Goal: Task Accomplishment & Management: Use online tool/utility

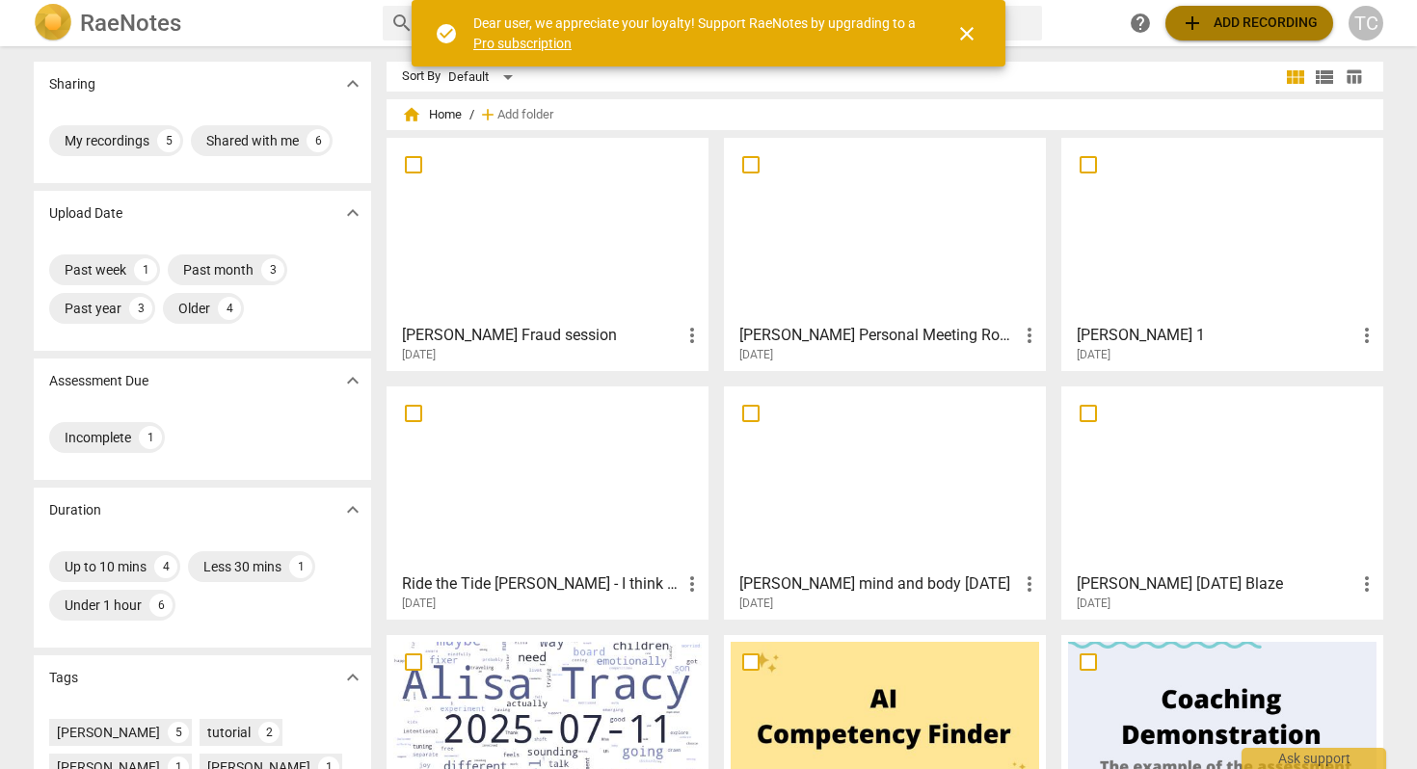
click at [1219, 20] on span "add Add recording" at bounding box center [1249, 23] width 137 height 23
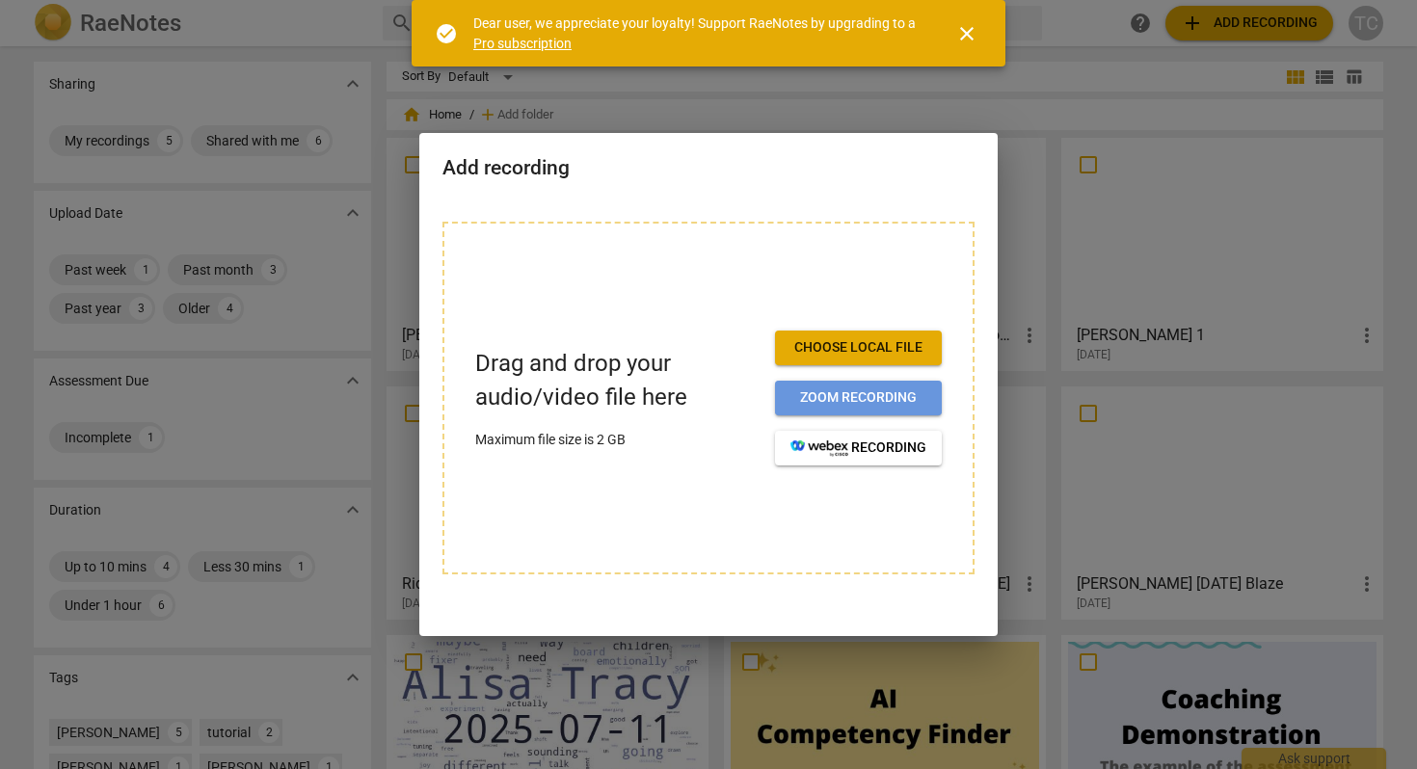
click at [849, 392] on span "Zoom recording" at bounding box center [858, 397] width 136 height 19
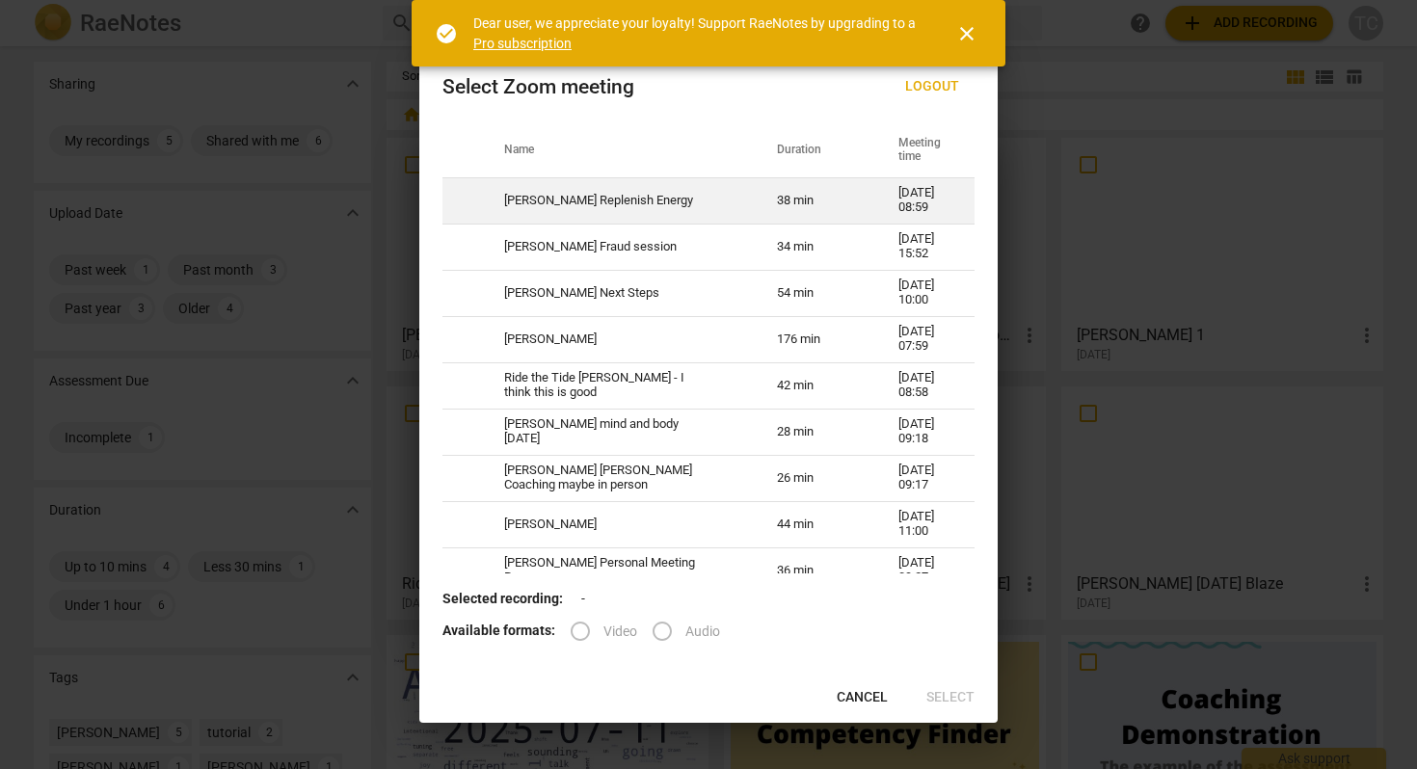
click at [578, 198] on td "Tracy Alisa Replenish Energy" at bounding box center [617, 200] width 273 height 46
radio input "true"
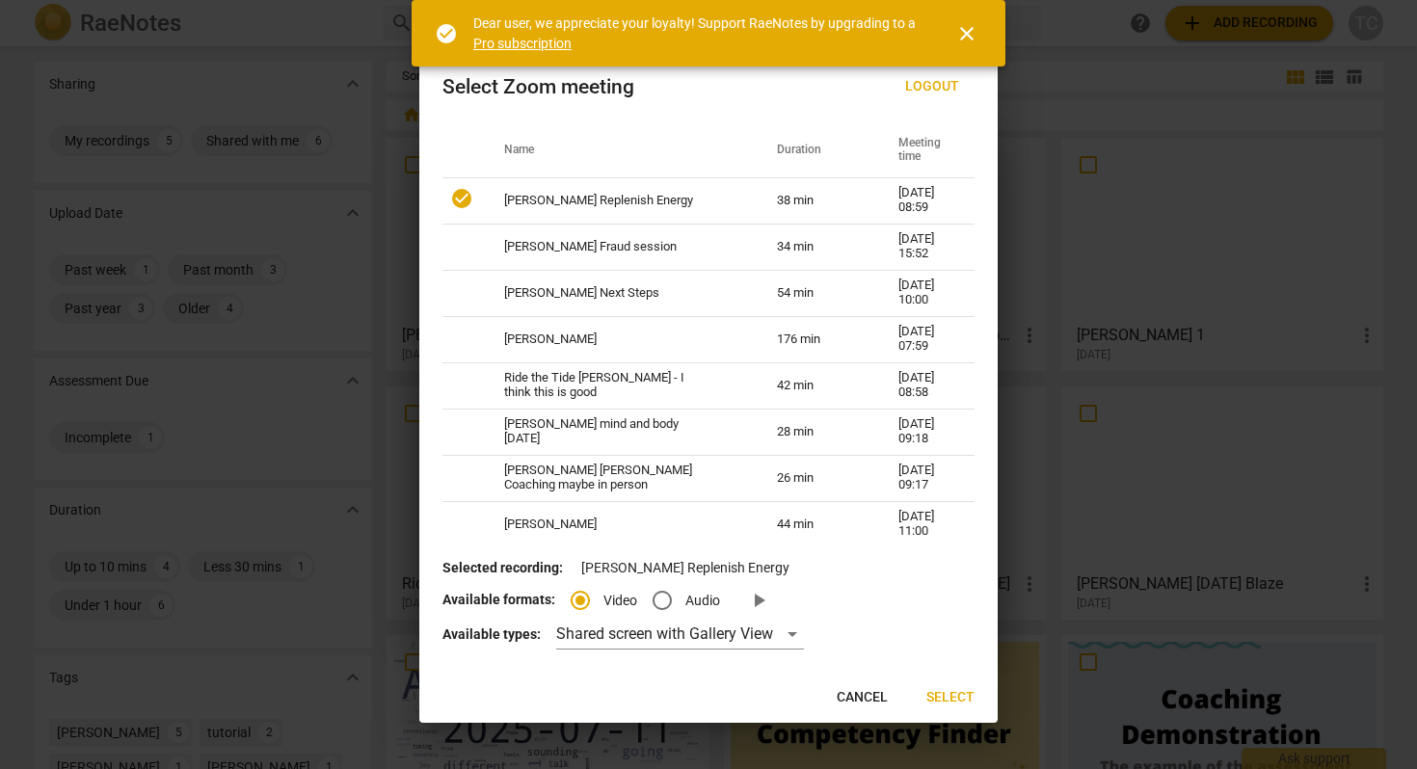
click at [947, 691] on span "Select" at bounding box center [950, 697] width 48 height 19
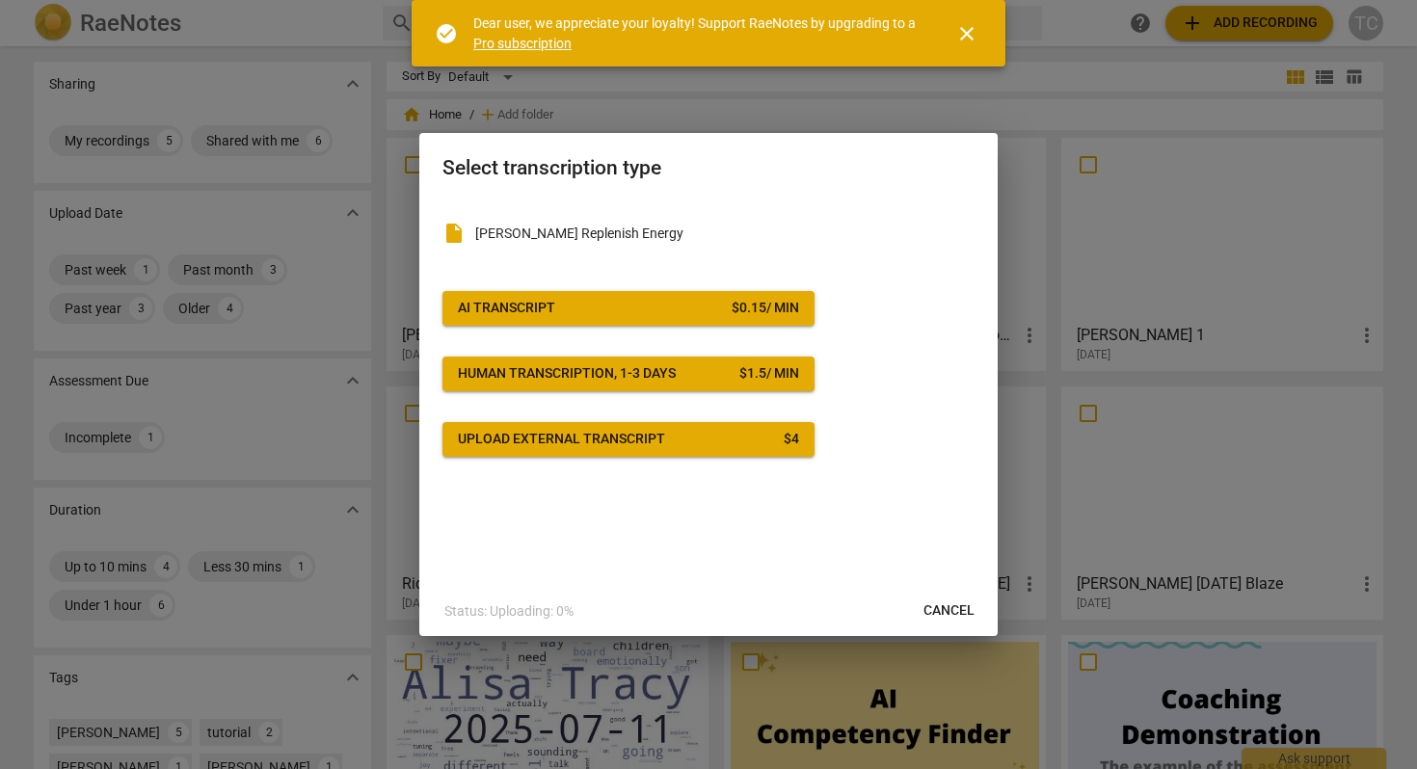
click at [683, 307] on span "AI Transcript $ 0.15 / min" at bounding box center [628, 308] width 341 height 19
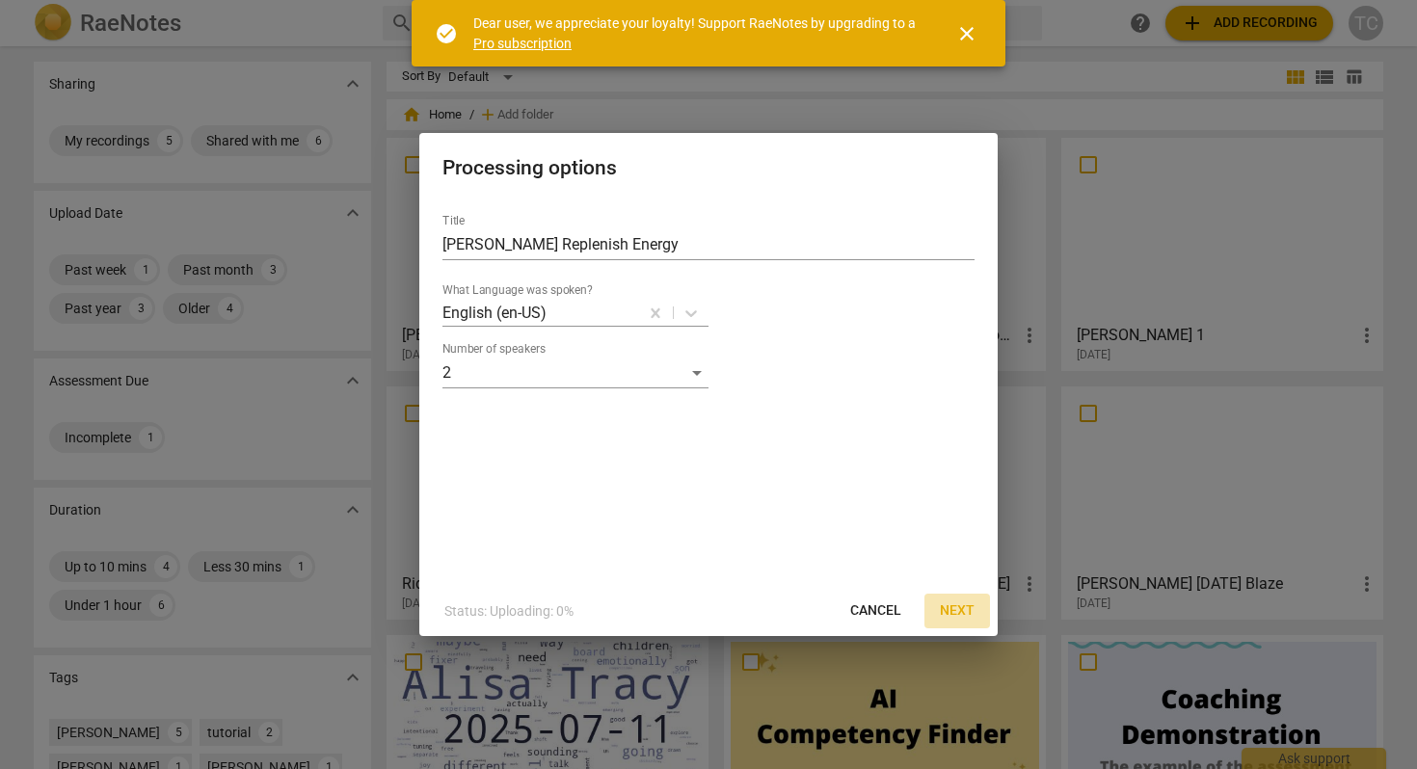
click at [971, 607] on span "Next" at bounding box center [957, 610] width 35 height 19
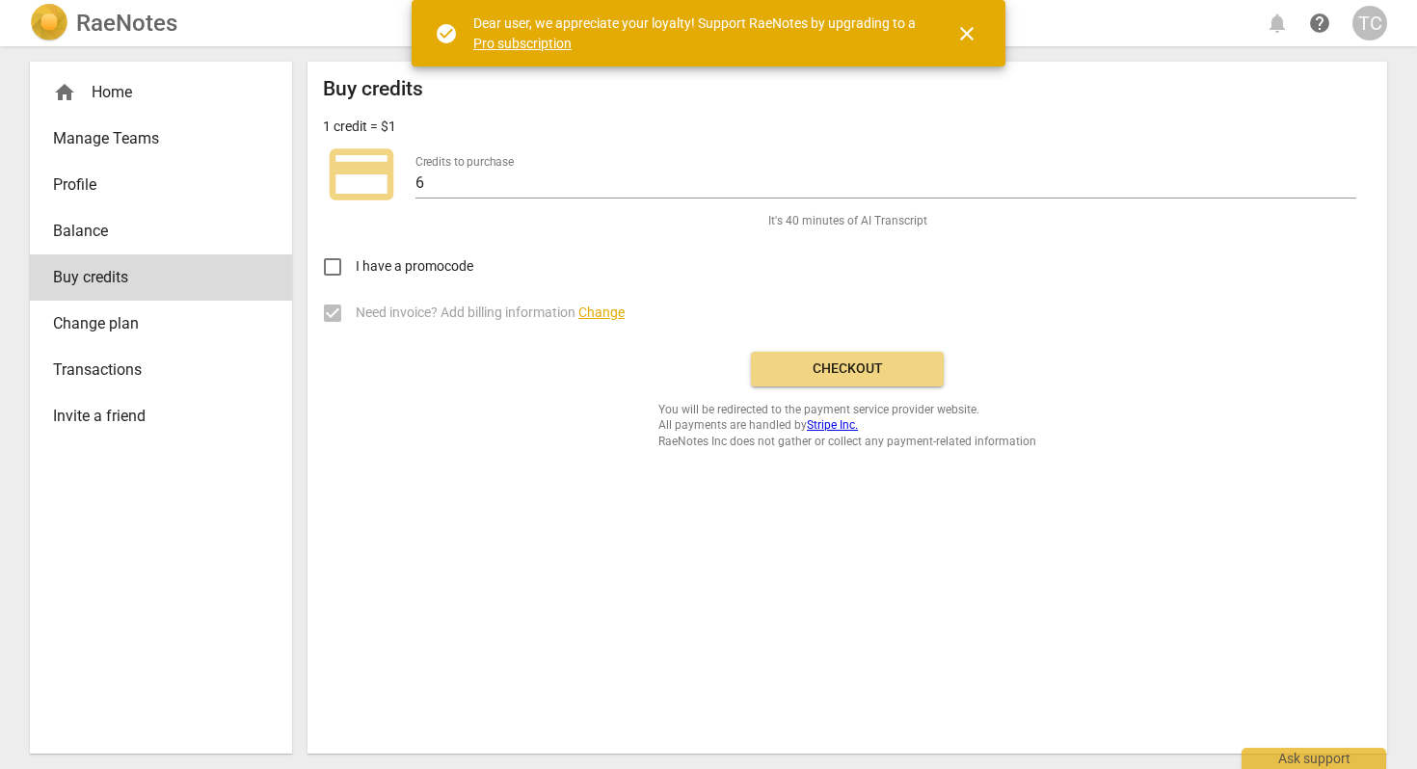
click at [835, 363] on span "Checkout" at bounding box center [847, 368] width 162 height 19
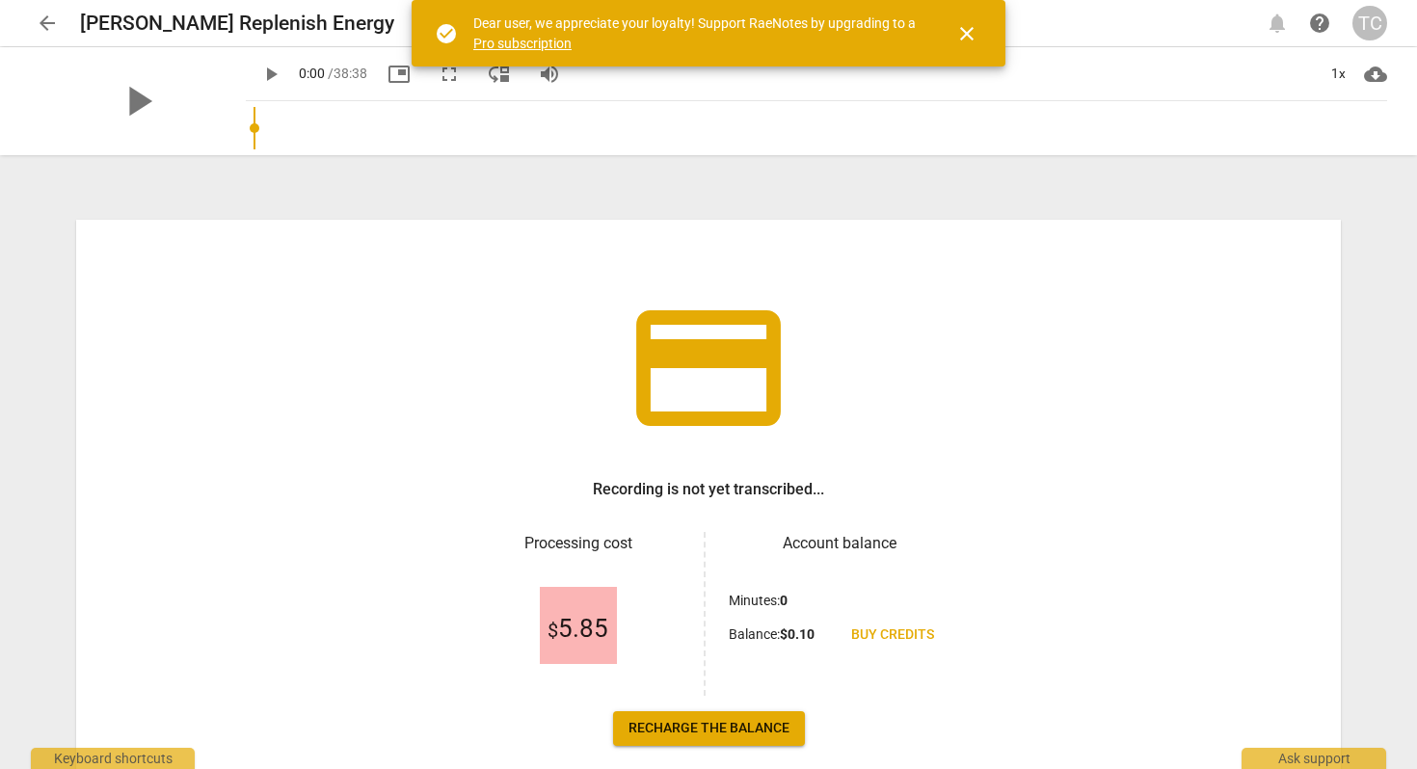
click at [1372, 22] on div "TC" at bounding box center [1369, 23] width 35 height 35
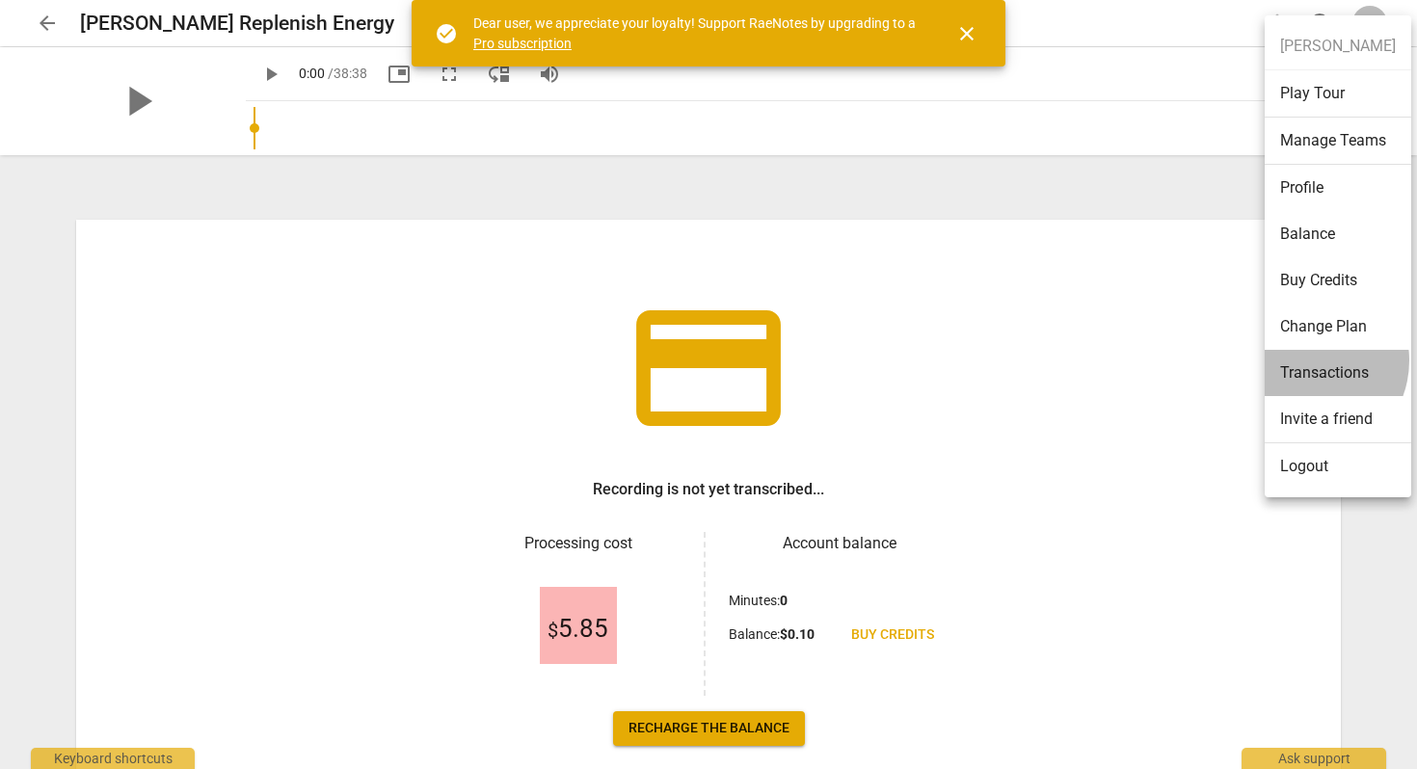
click at [1305, 360] on li "Transactions" at bounding box center [1337, 373] width 146 height 46
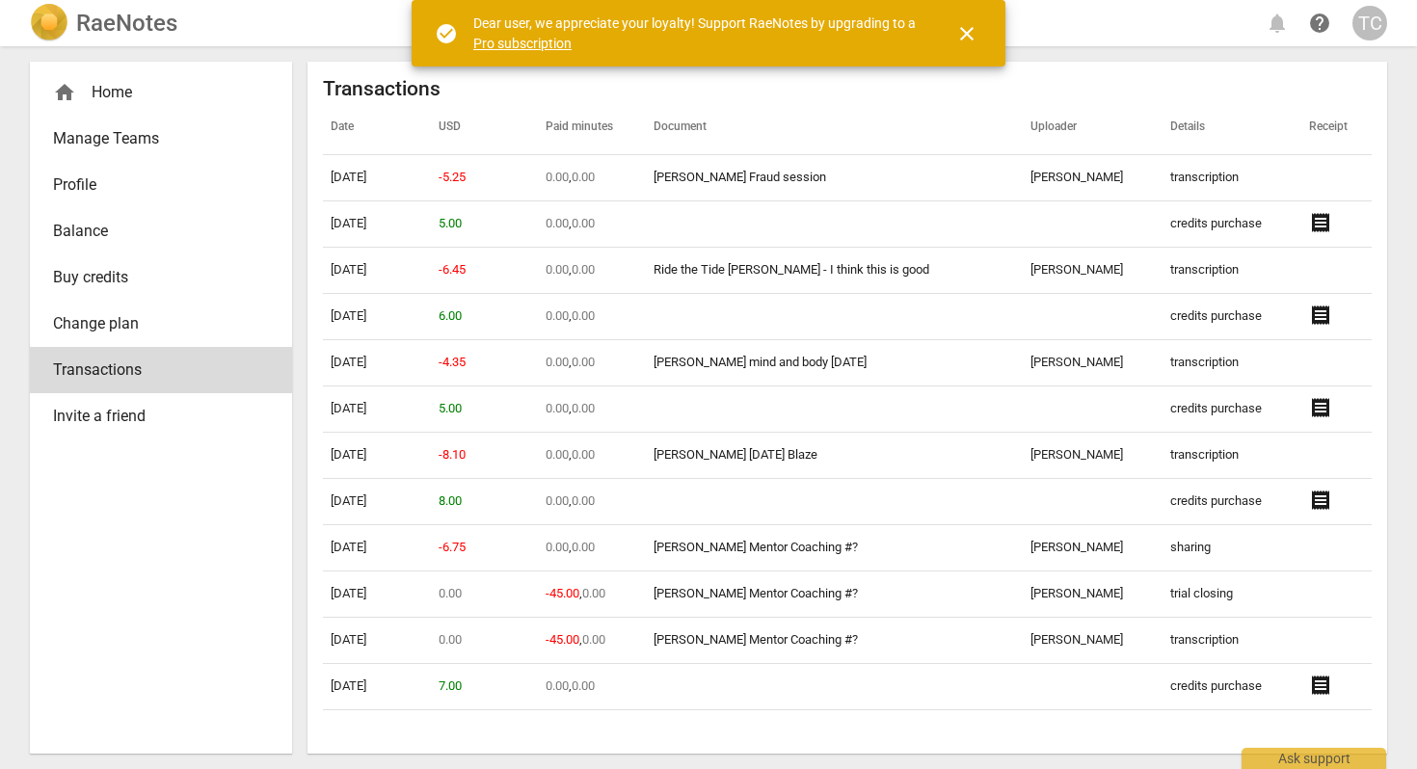
click at [74, 275] on span "Buy credits" at bounding box center [153, 277] width 200 height 23
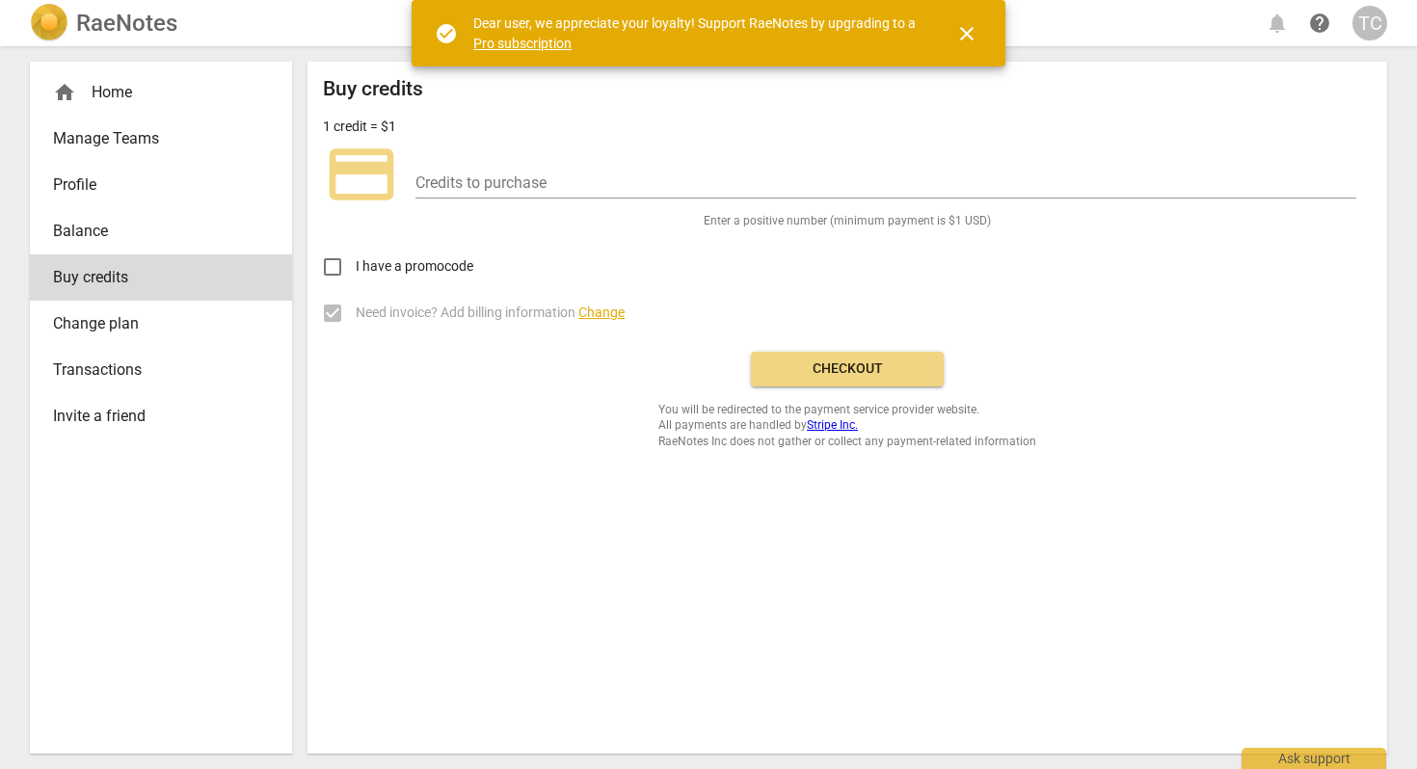
click at [80, 174] on span "Profile" at bounding box center [153, 184] width 200 height 23
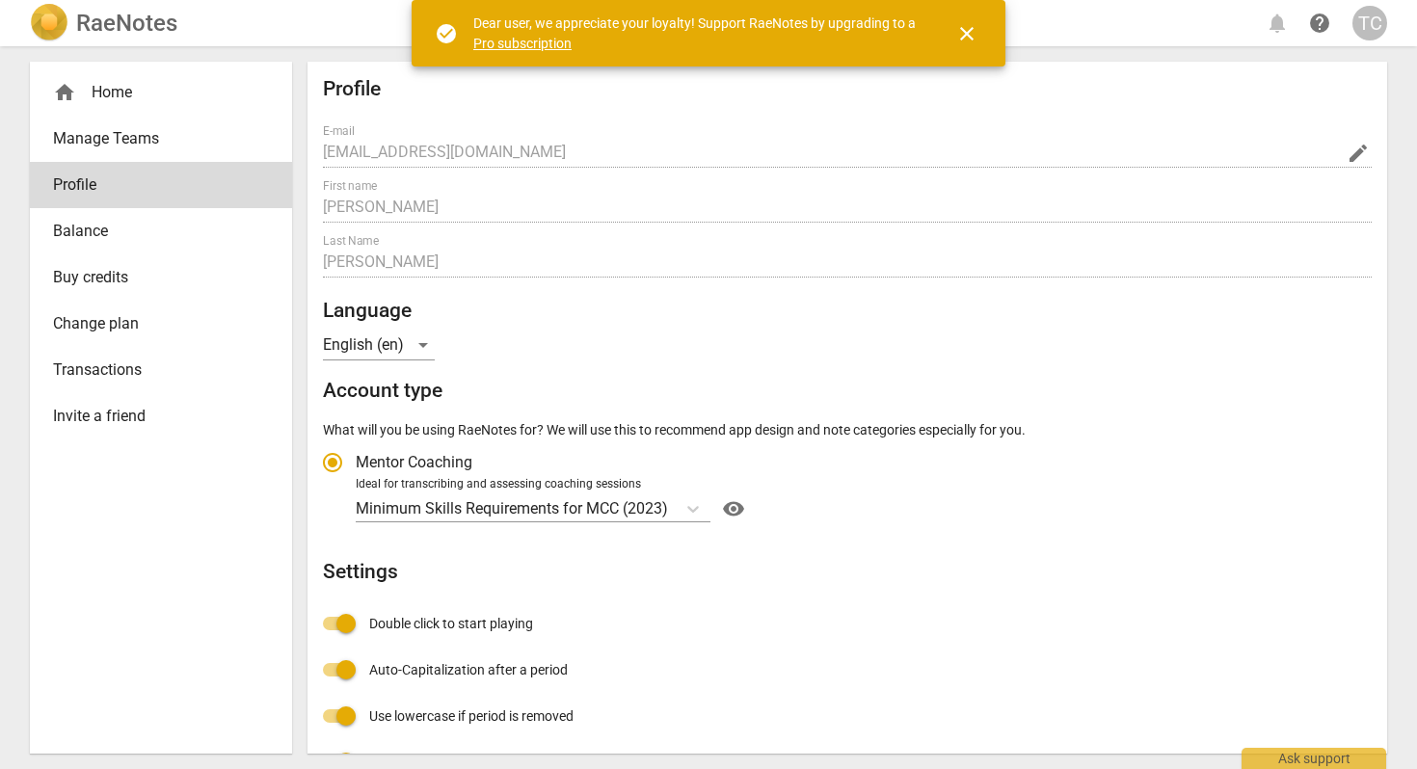
radio input "false"
click at [139, 134] on span "Manage Teams" at bounding box center [153, 138] width 200 height 23
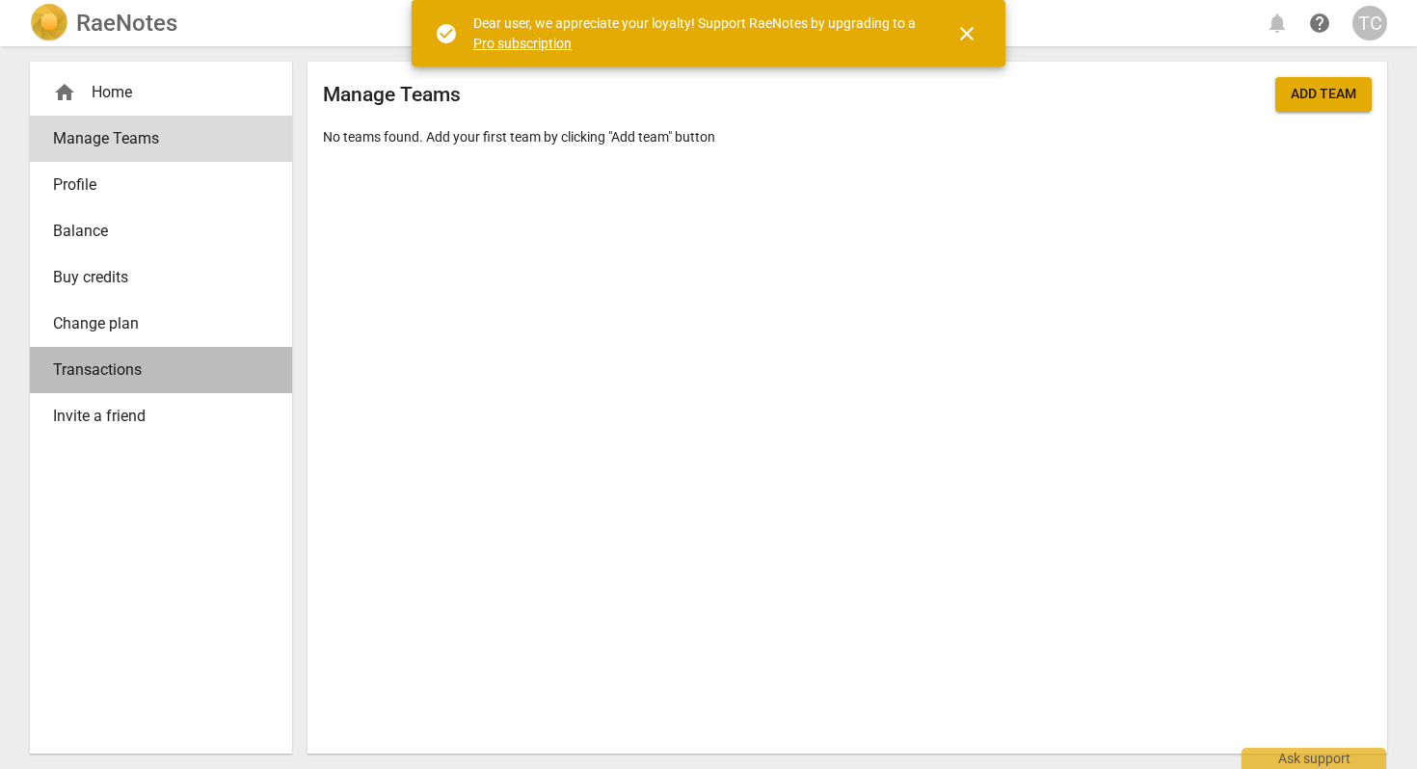
click at [109, 360] on span "Transactions" at bounding box center [153, 370] width 200 height 23
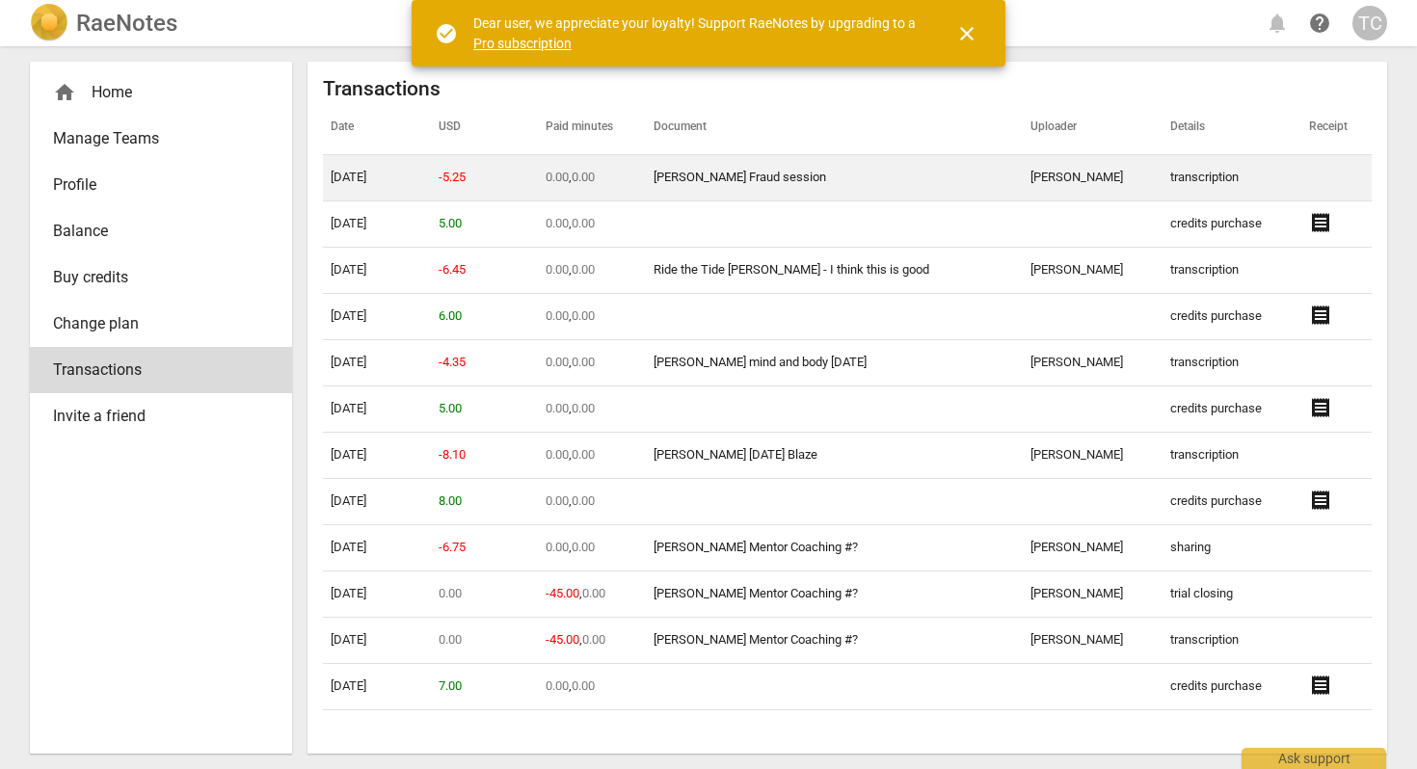
click at [713, 174] on link "[PERSON_NAME] Fraud session" at bounding box center [739, 177] width 173 height 14
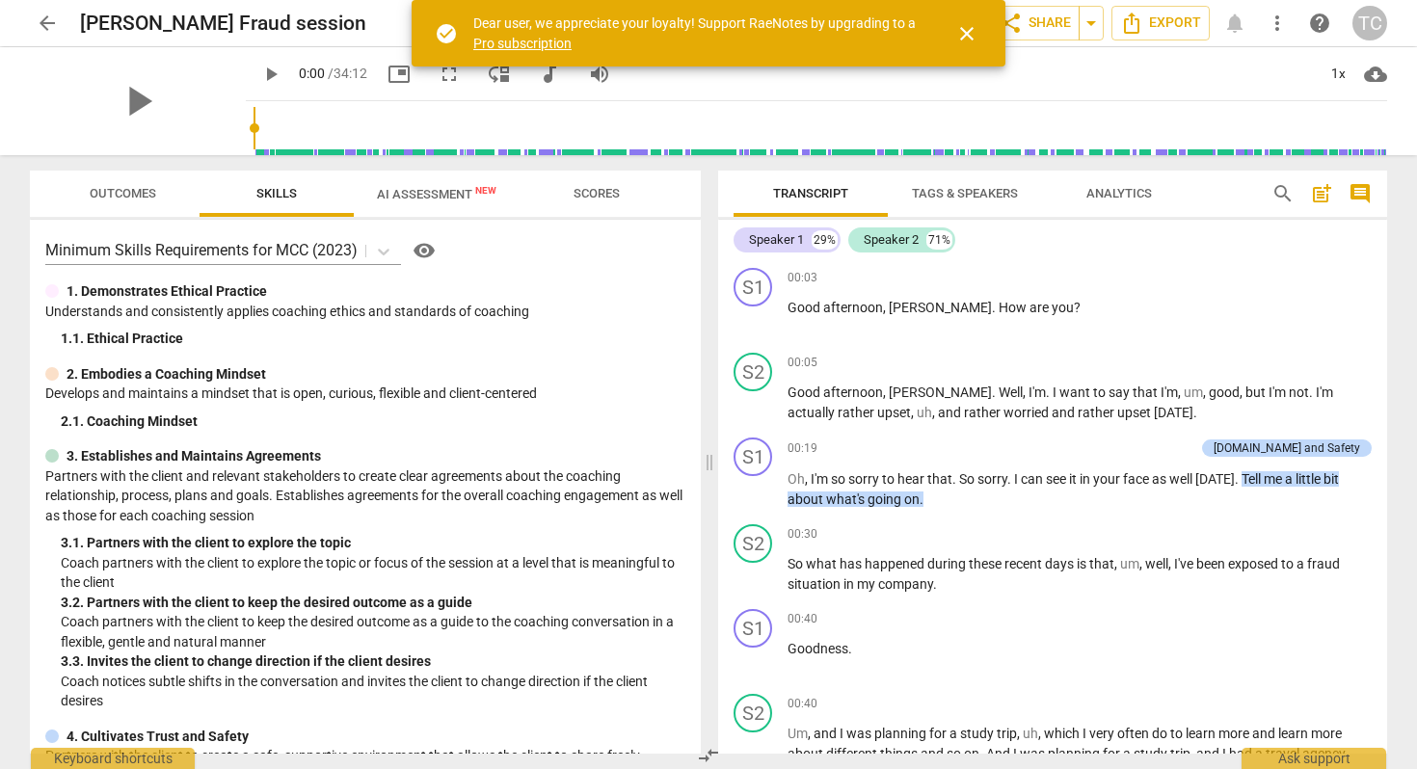
click at [40, 20] on span "arrow_back" at bounding box center [47, 23] width 23 height 23
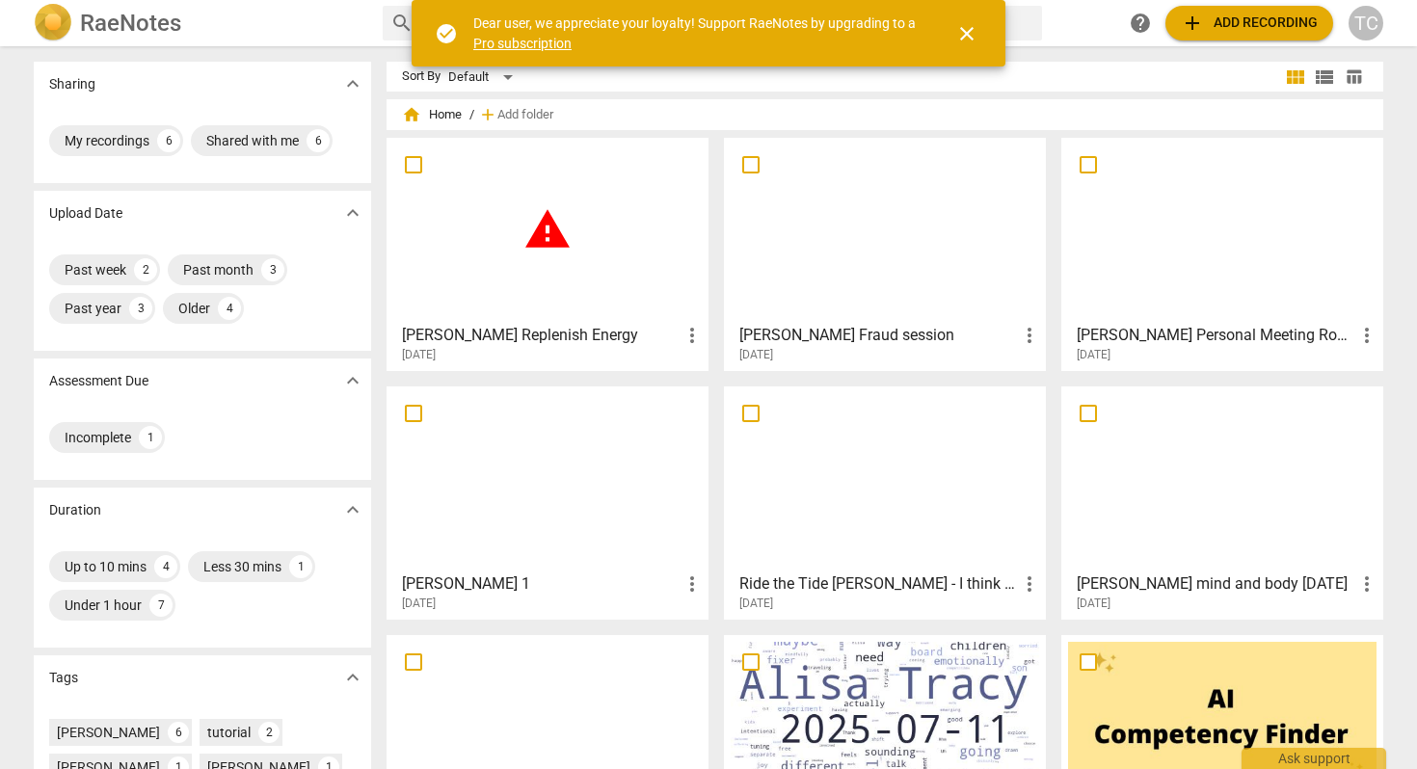
click at [564, 279] on div "warning" at bounding box center [547, 230] width 308 height 171
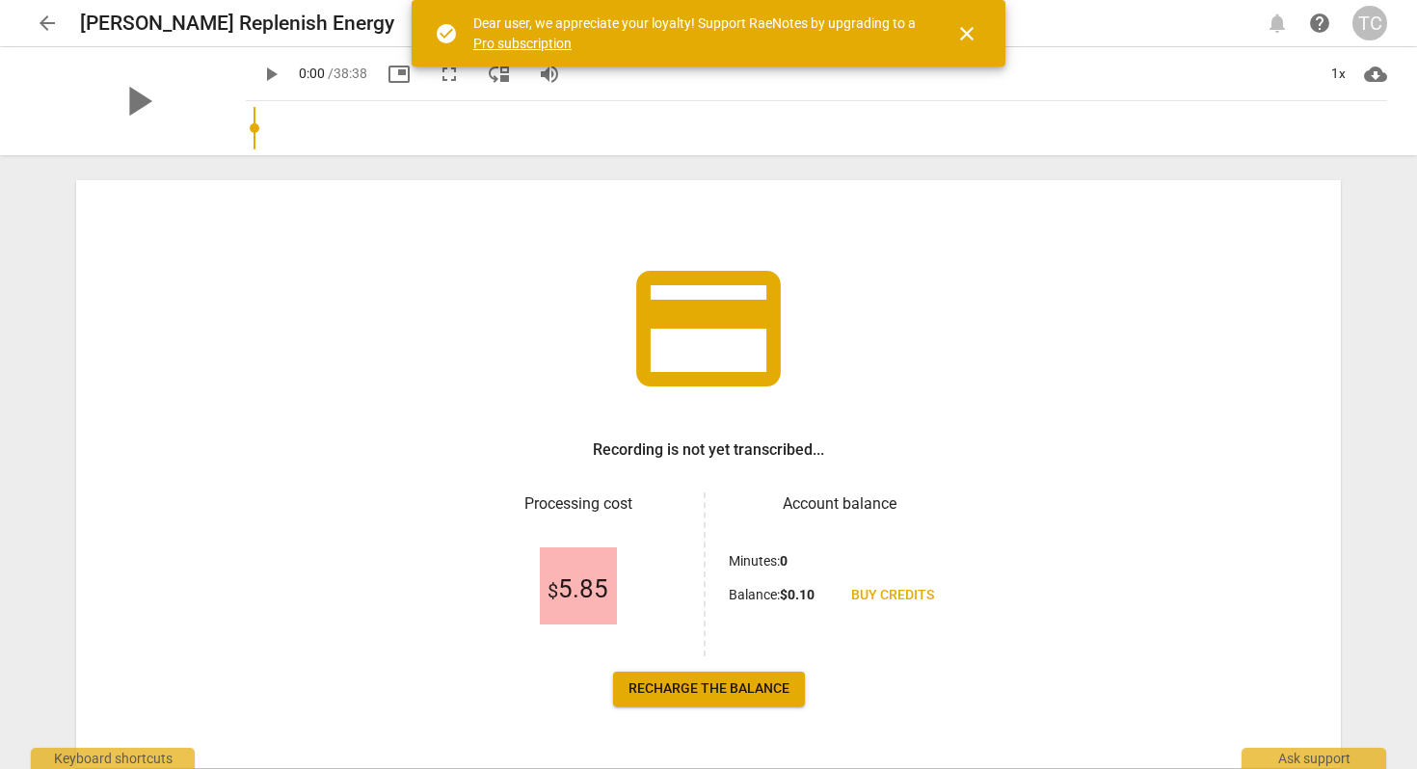
scroll to position [100, 0]
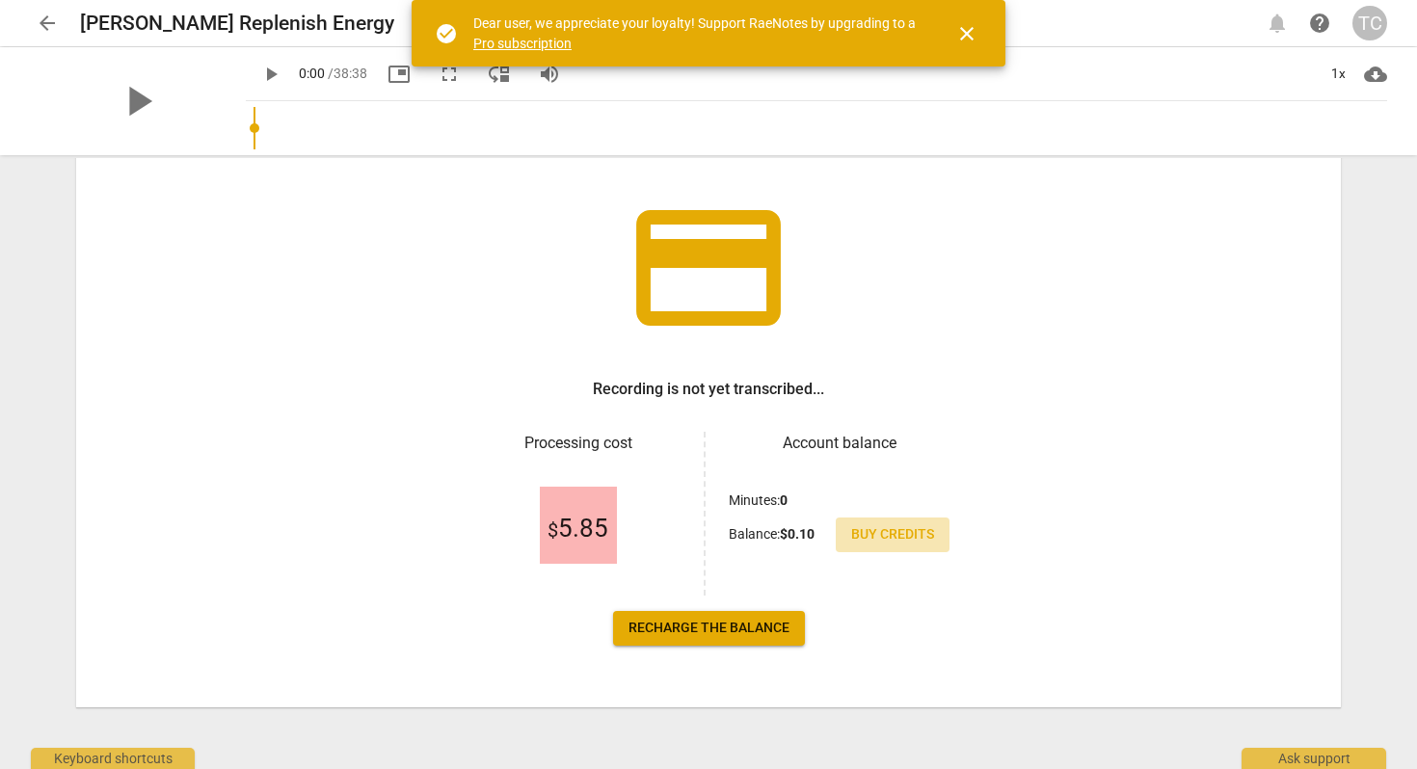
click at [885, 532] on span "Buy credits" at bounding box center [892, 534] width 83 height 19
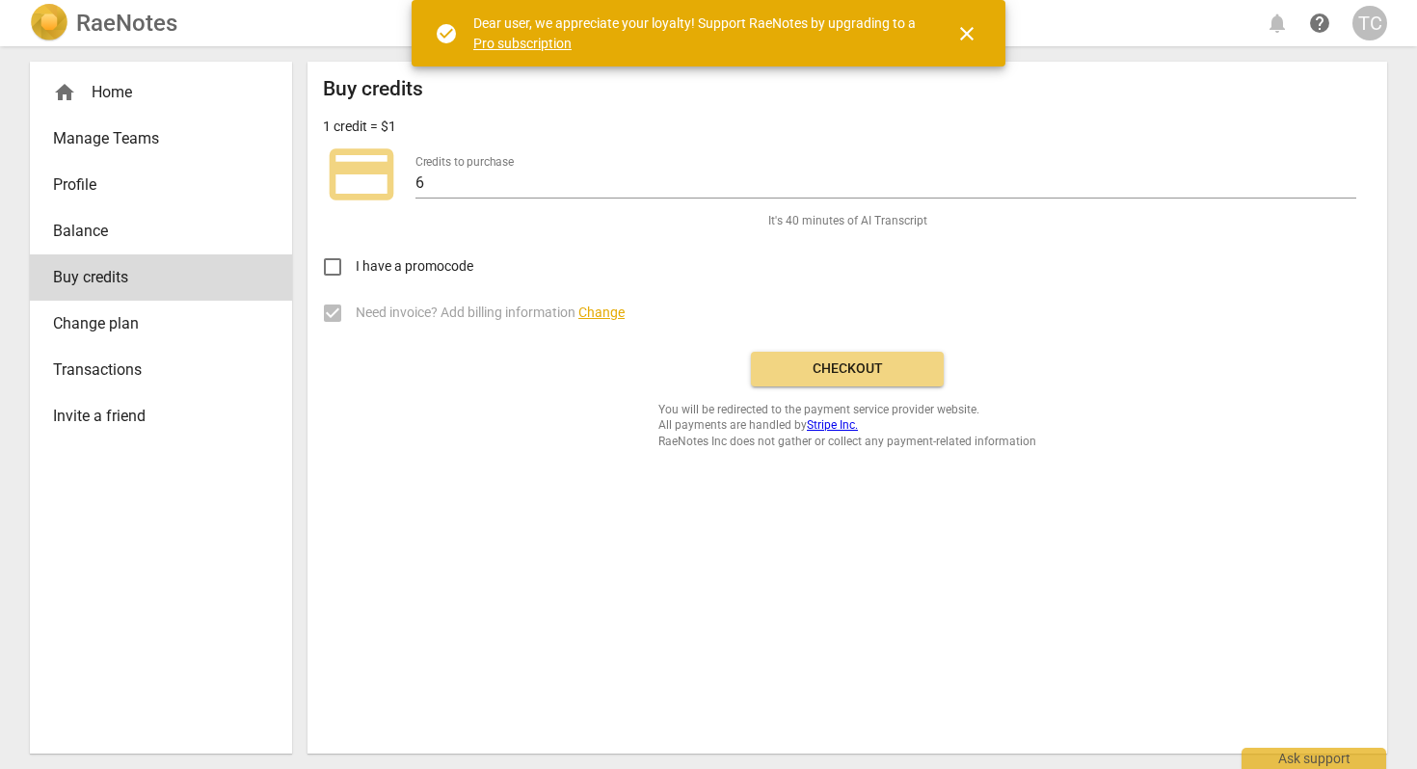
click at [795, 367] on span "Checkout" at bounding box center [847, 368] width 162 height 19
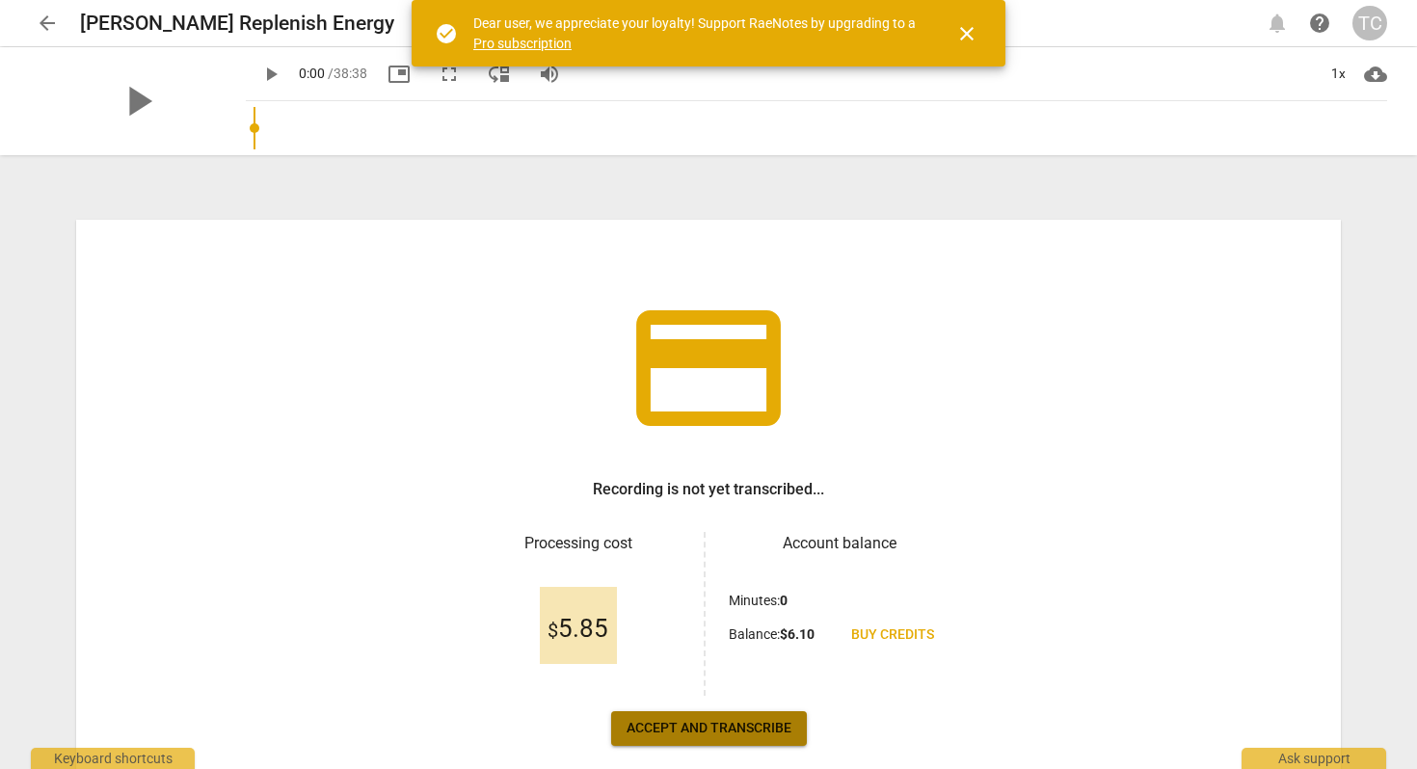
click at [741, 727] on span "Accept and transcribe" at bounding box center [708, 728] width 165 height 19
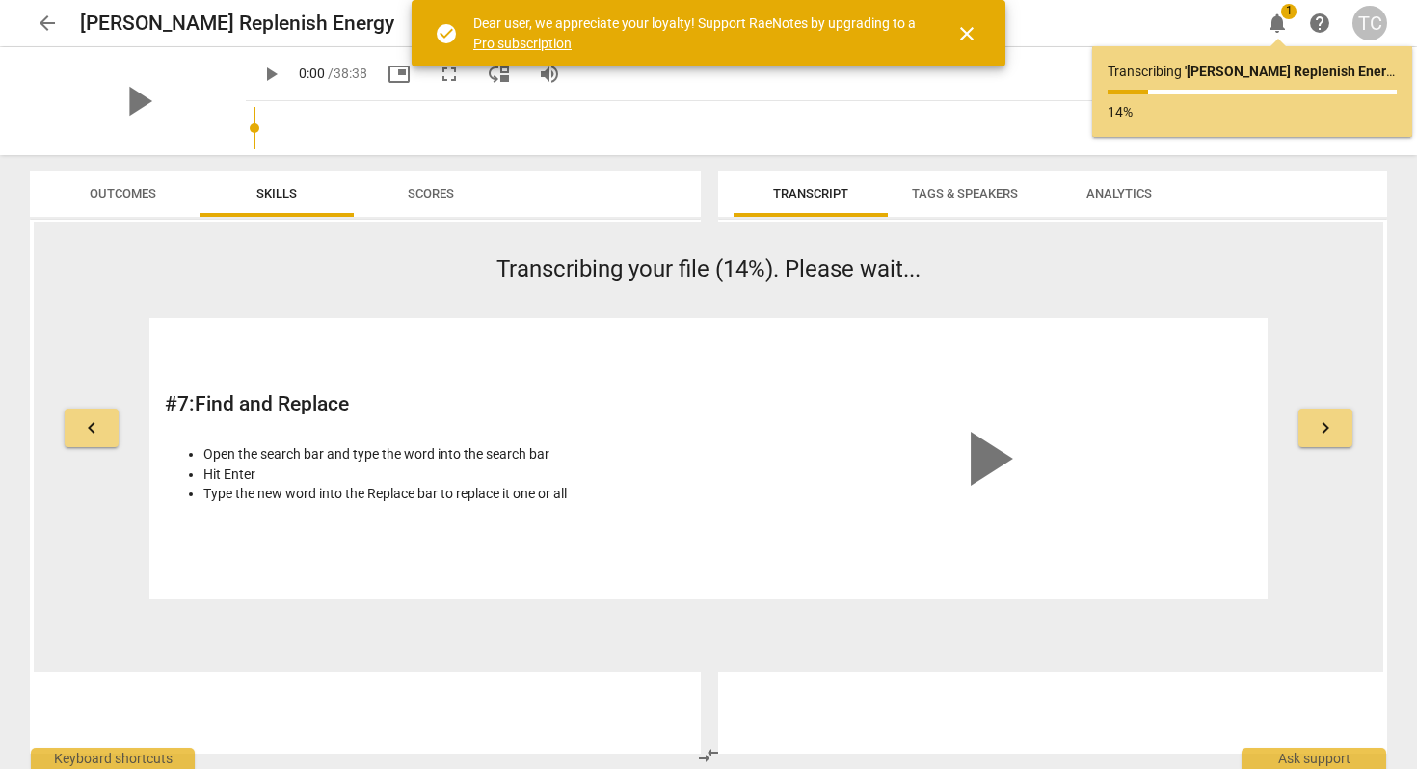
click at [1271, 403] on div "keyboard_arrow_left Transcribing your file (14%). Please wait... # 7 : Find and…" at bounding box center [708, 426] width 1349 height 346
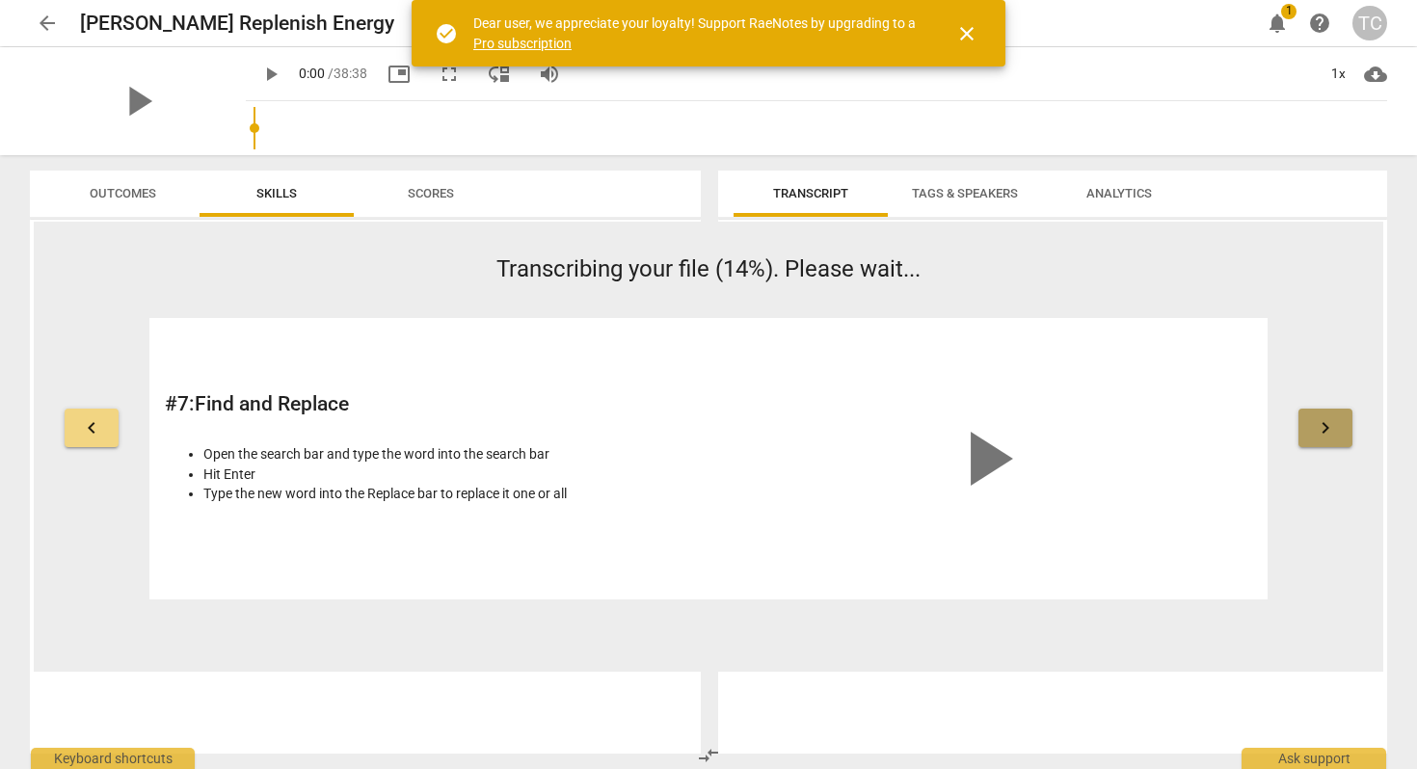
click at [1320, 426] on span "keyboard_arrow_right" at bounding box center [1325, 427] width 23 height 23
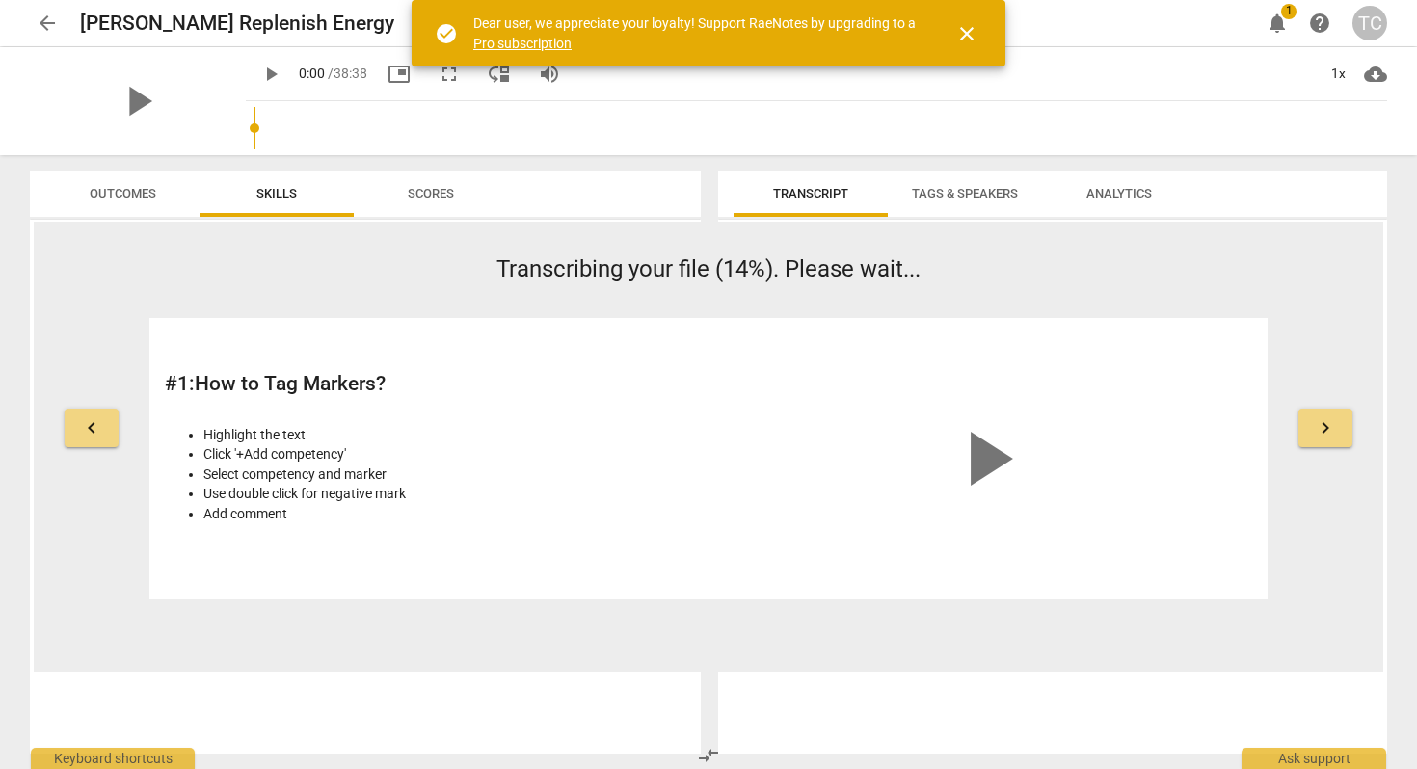
click at [1320, 426] on span "keyboard_arrow_right" at bounding box center [1325, 427] width 23 height 23
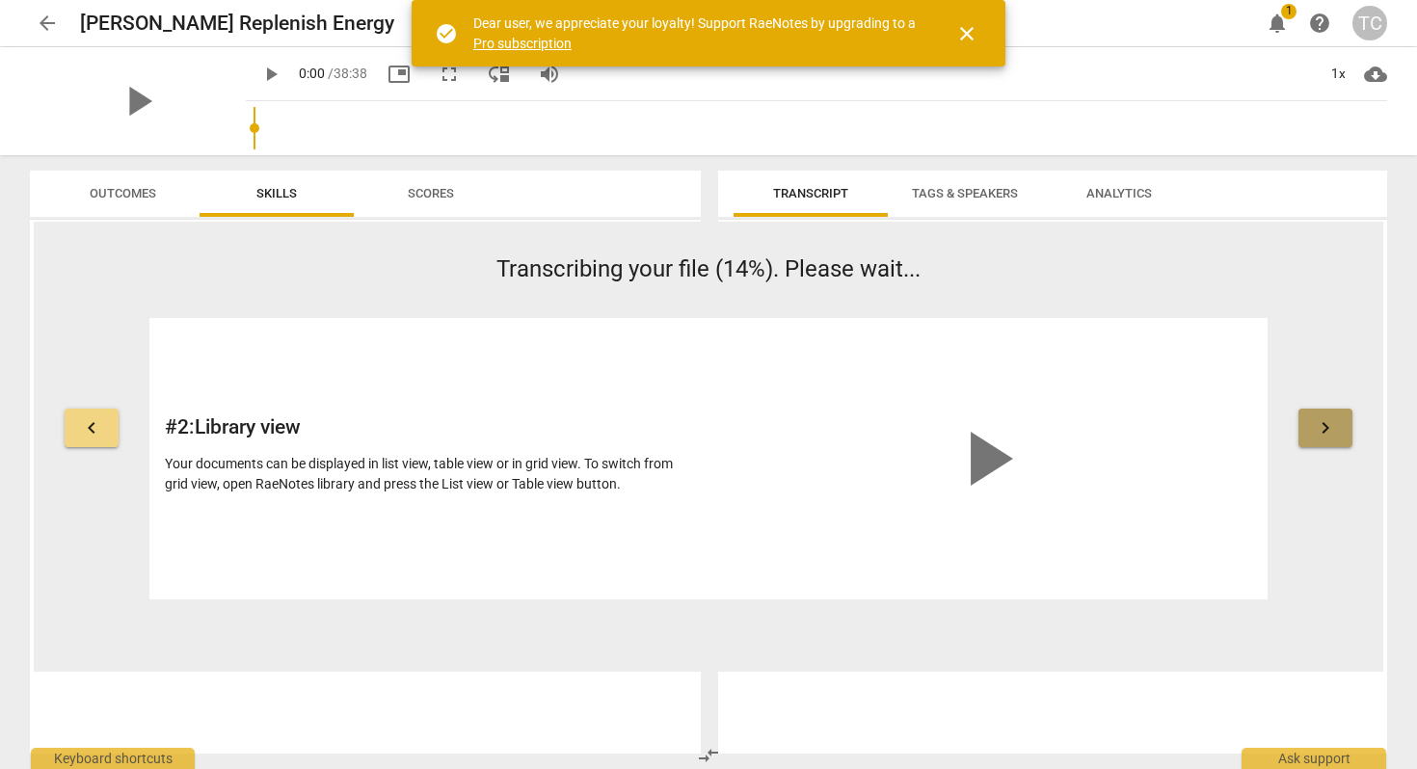
click at [1320, 426] on span "keyboard_arrow_right" at bounding box center [1325, 427] width 23 height 23
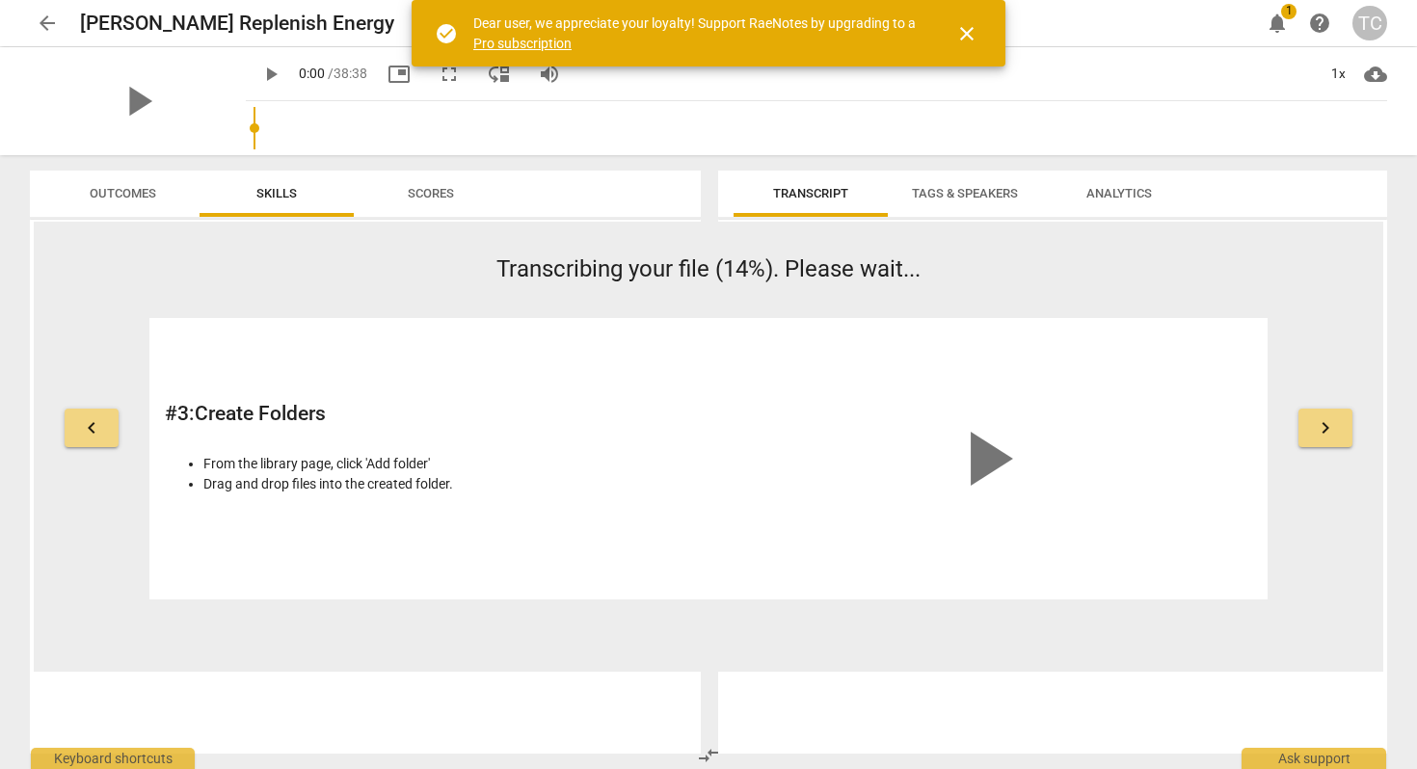
click at [1320, 426] on span "keyboard_arrow_right" at bounding box center [1325, 427] width 23 height 23
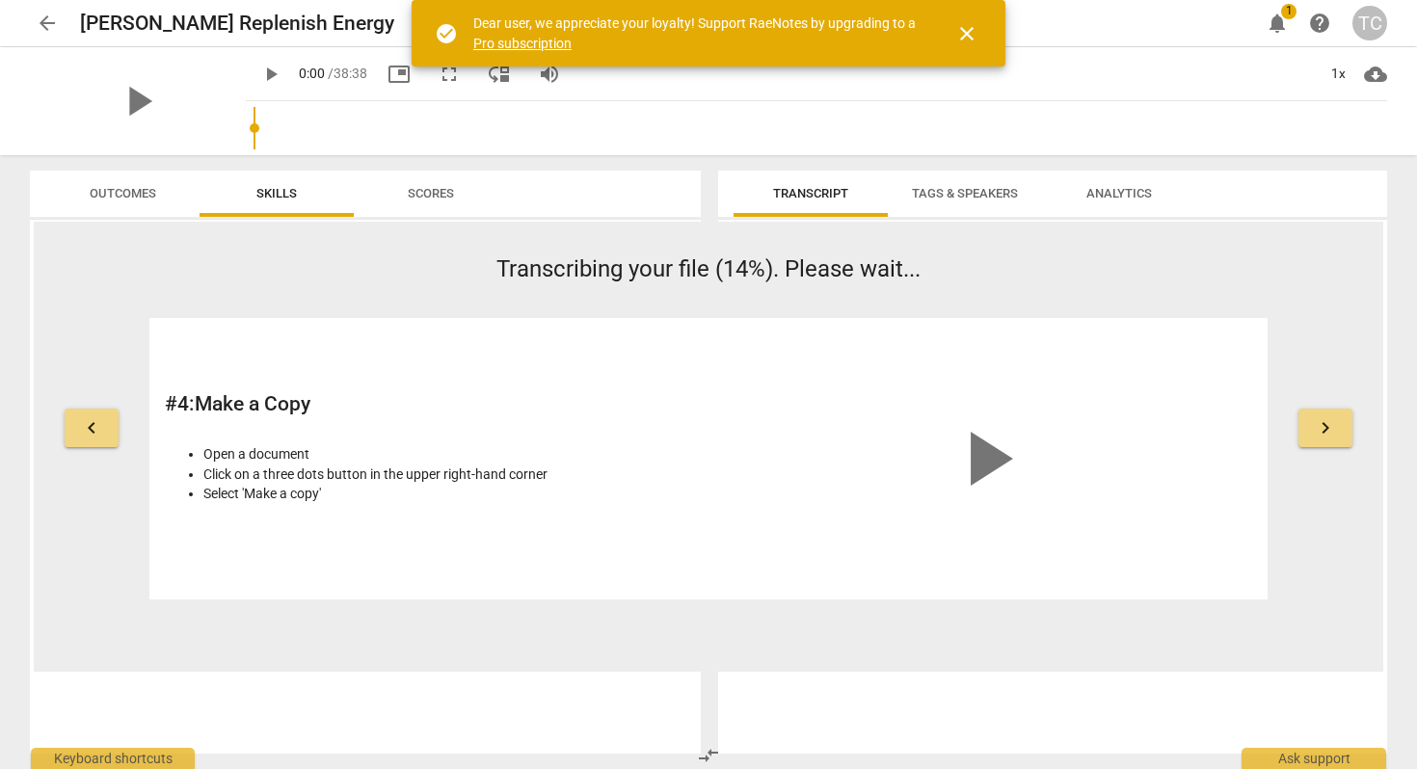
click at [1320, 426] on span "keyboard_arrow_right" at bounding box center [1325, 427] width 23 height 23
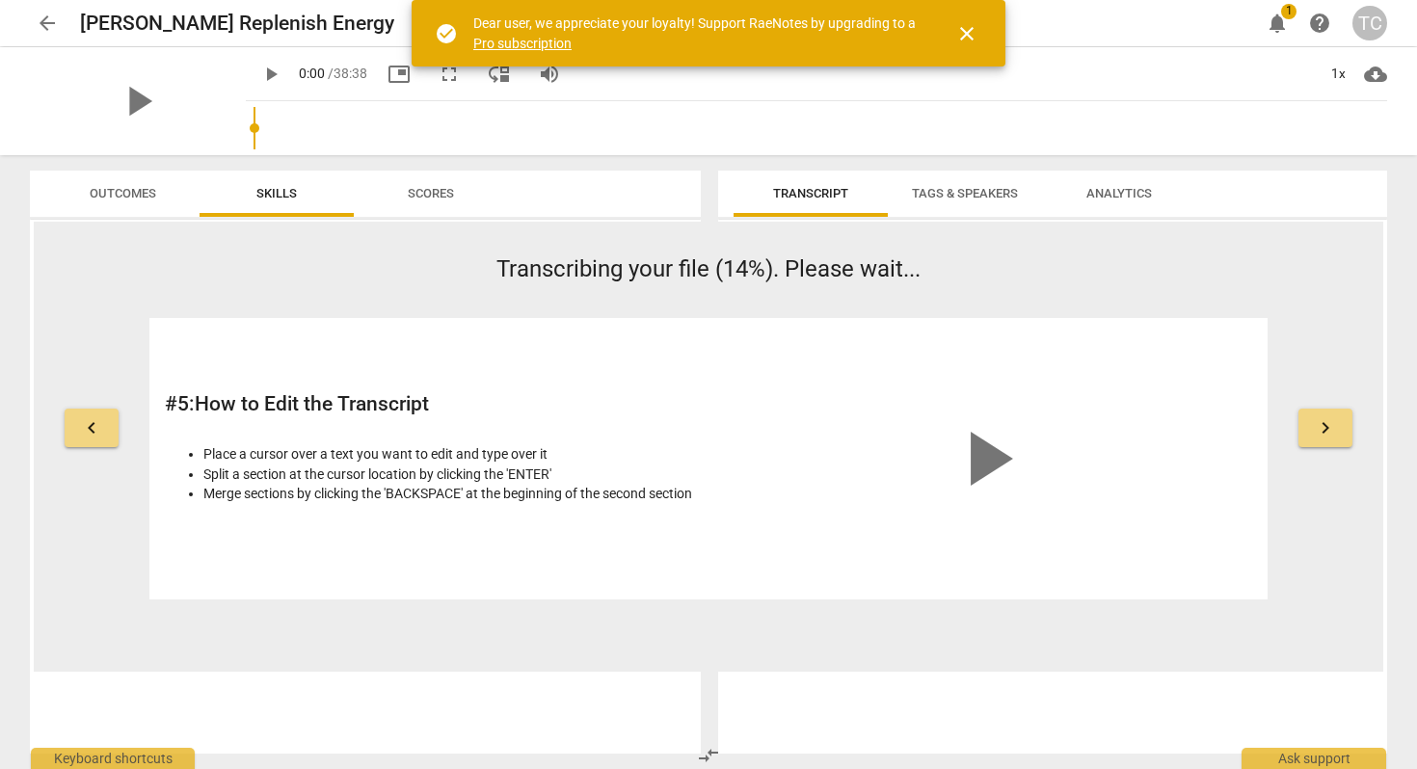
click at [1320, 426] on span "keyboard_arrow_right" at bounding box center [1325, 427] width 23 height 23
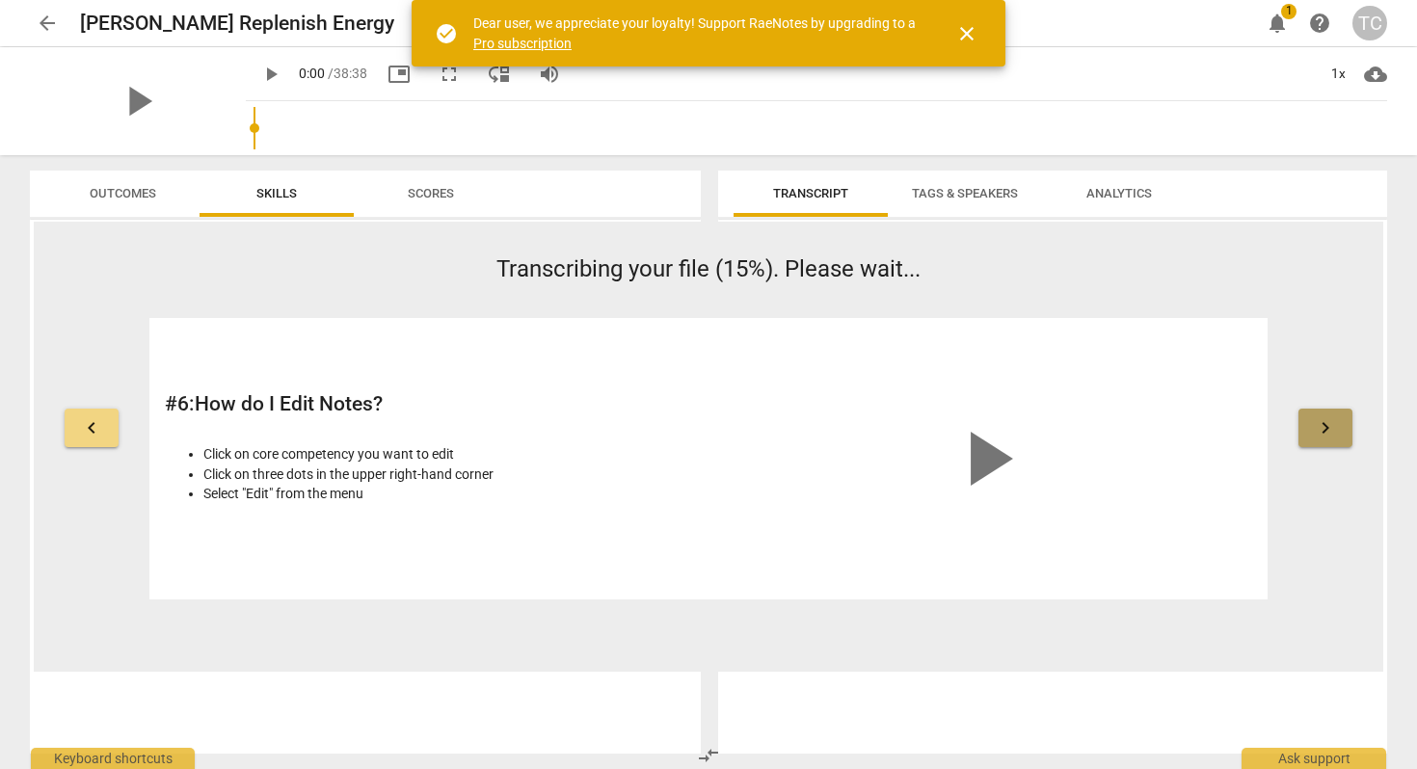
click at [1320, 426] on span "keyboard_arrow_right" at bounding box center [1325, 427] width 23 height 23
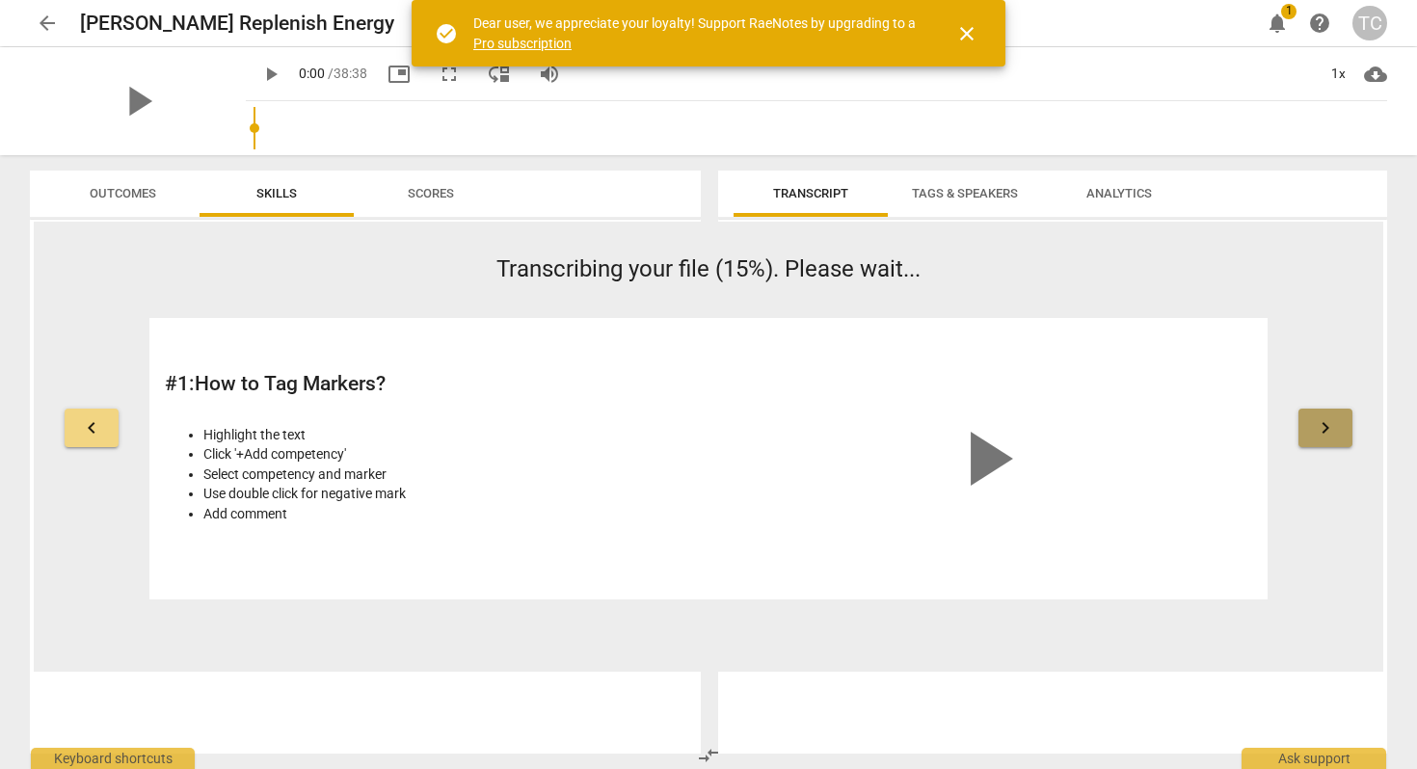
click at [1320, 426] on span "keyboard_arrow_right" at bounding box center [1325, 427] width 23 height 23
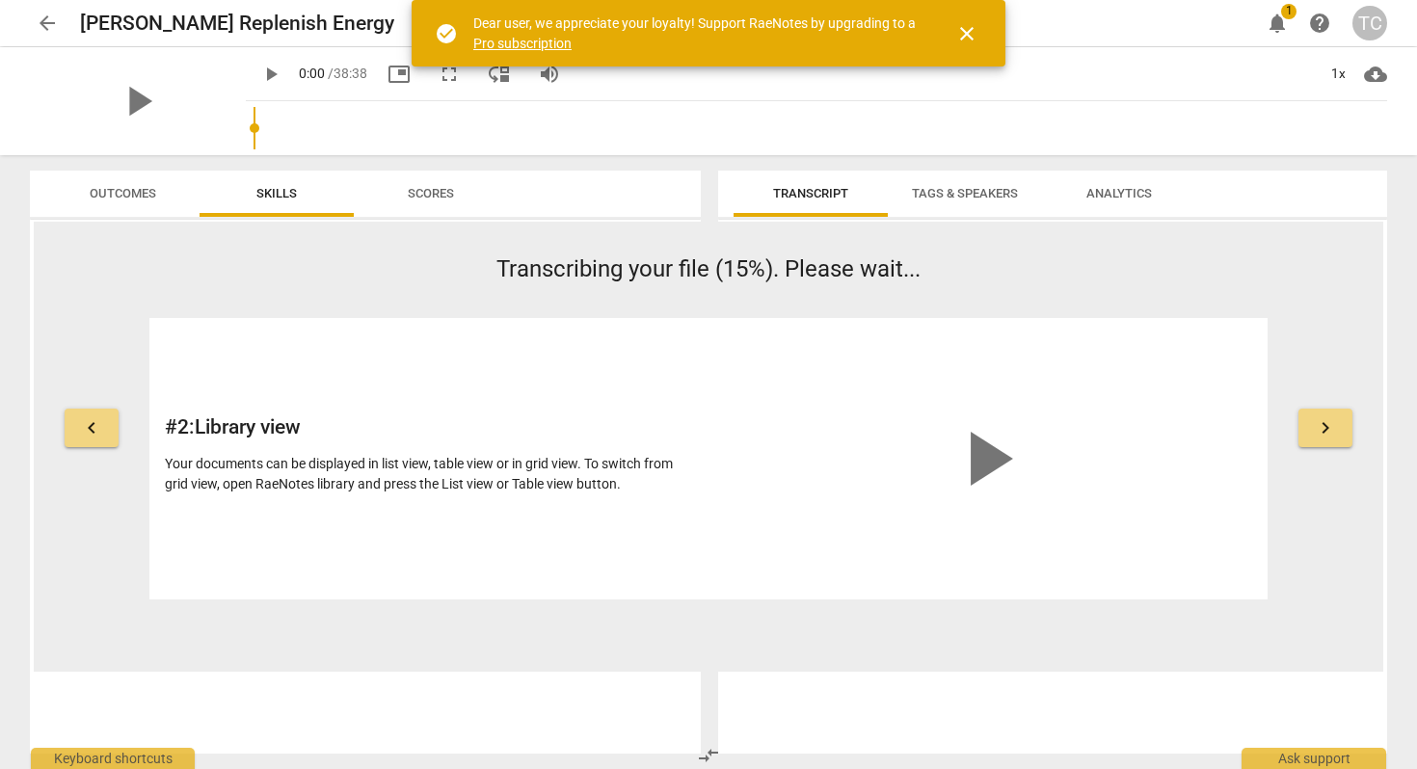
click at [1320, 426] on span "keyboard_arrow_right" at bounding box center [1325, 427] width 23 height 23
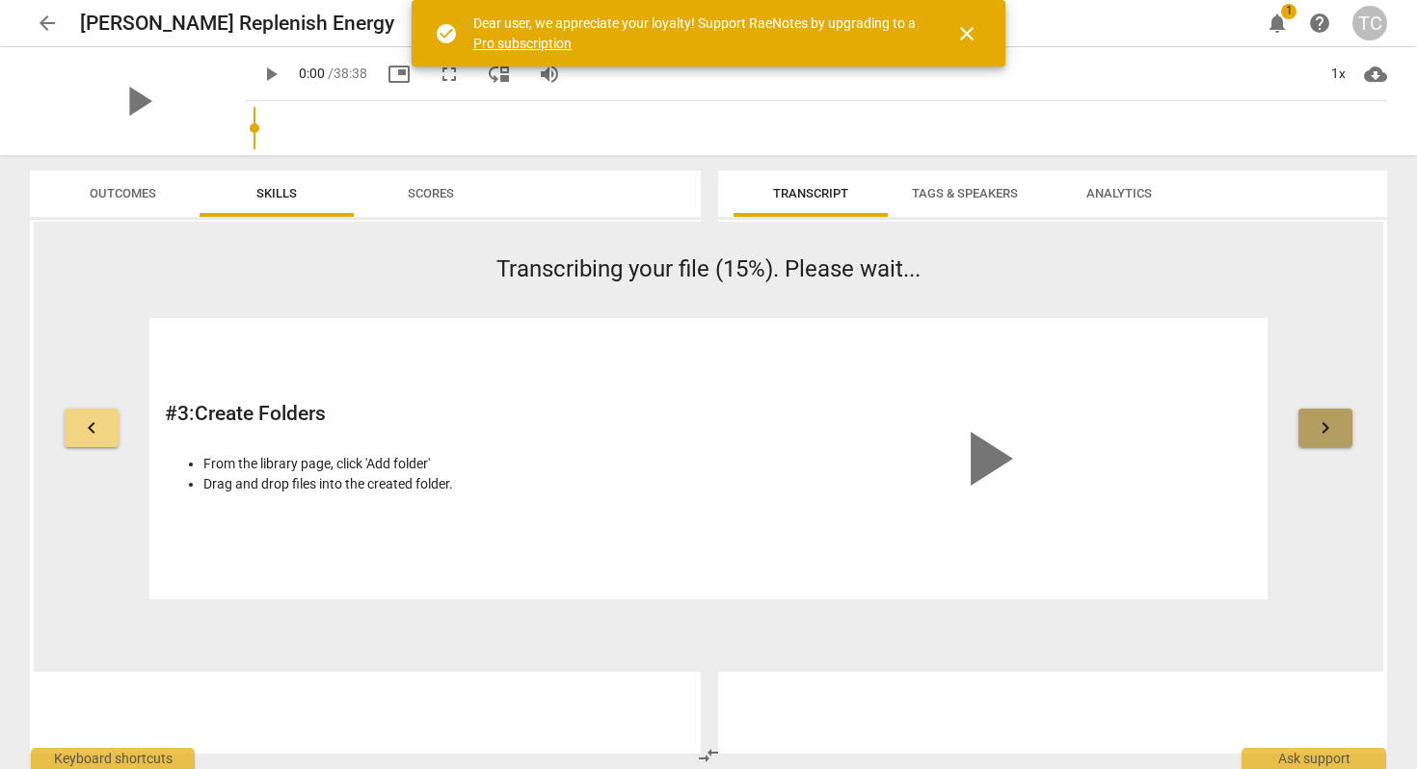
click at [1320, 426] on span "keyboard_arrow_right" at bounding box center [1325, 427] width 23 height 23
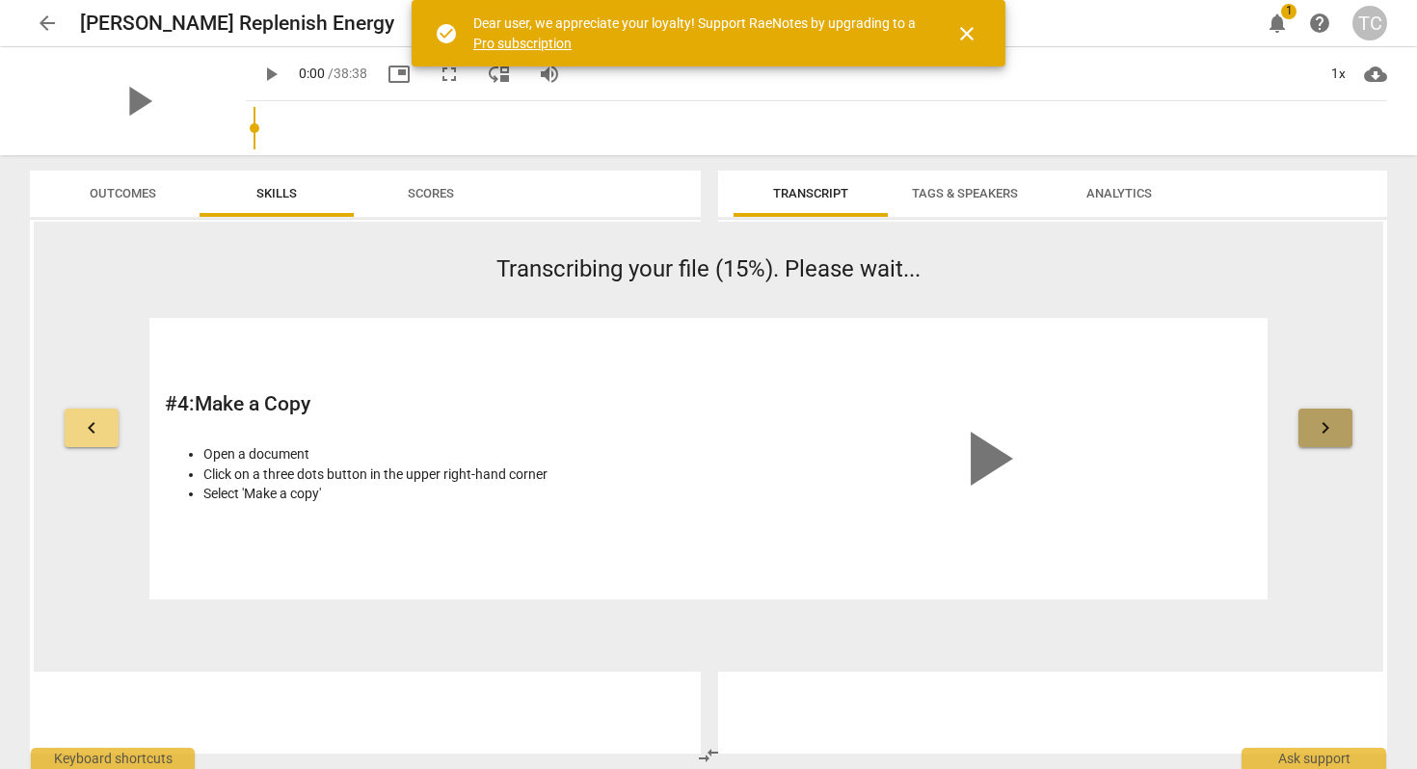
click at [1320, 426] on span "keyboard_arrow_right" at bounding box center [1325, 427] width 23 height 23
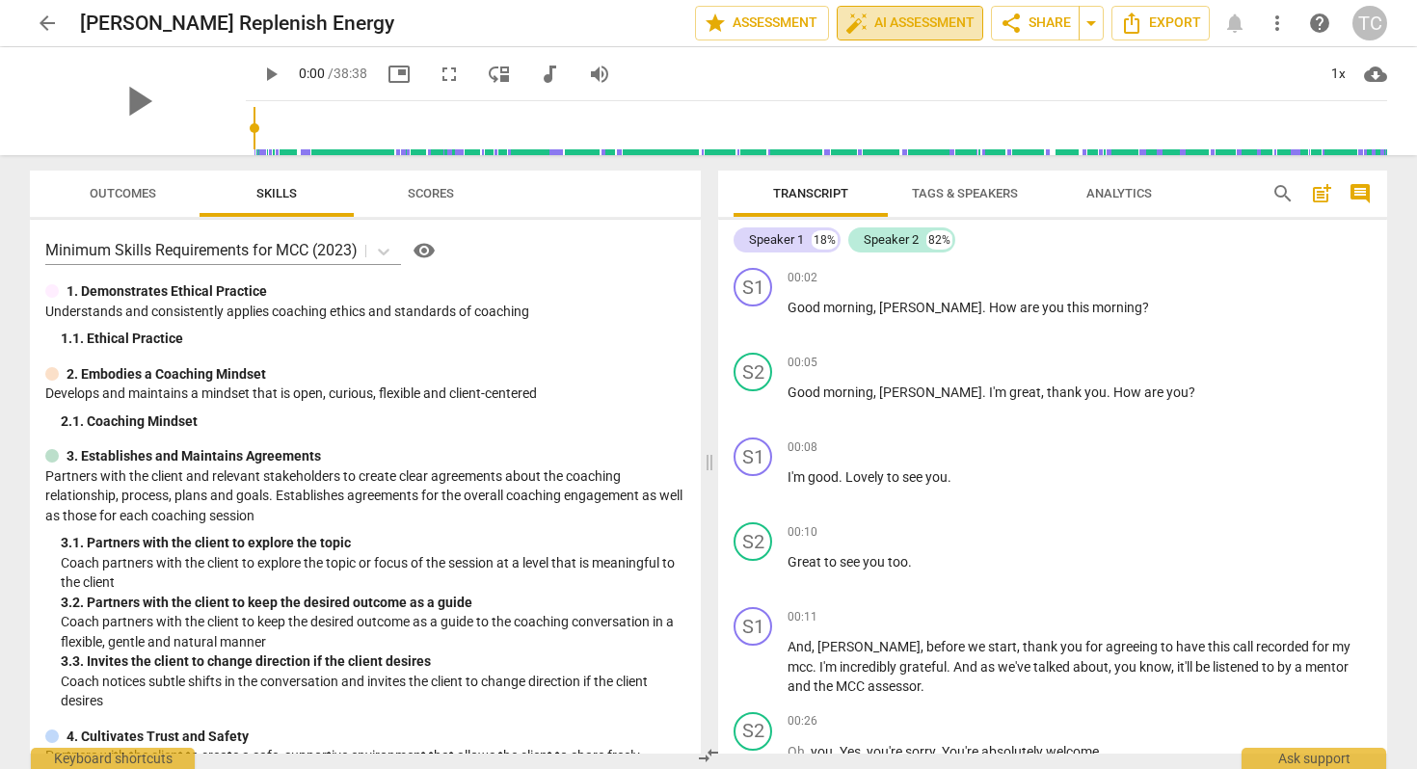
click at [860, 15] on span "auto_fix_high" at bounding box center [856, 23] width 23 height 23
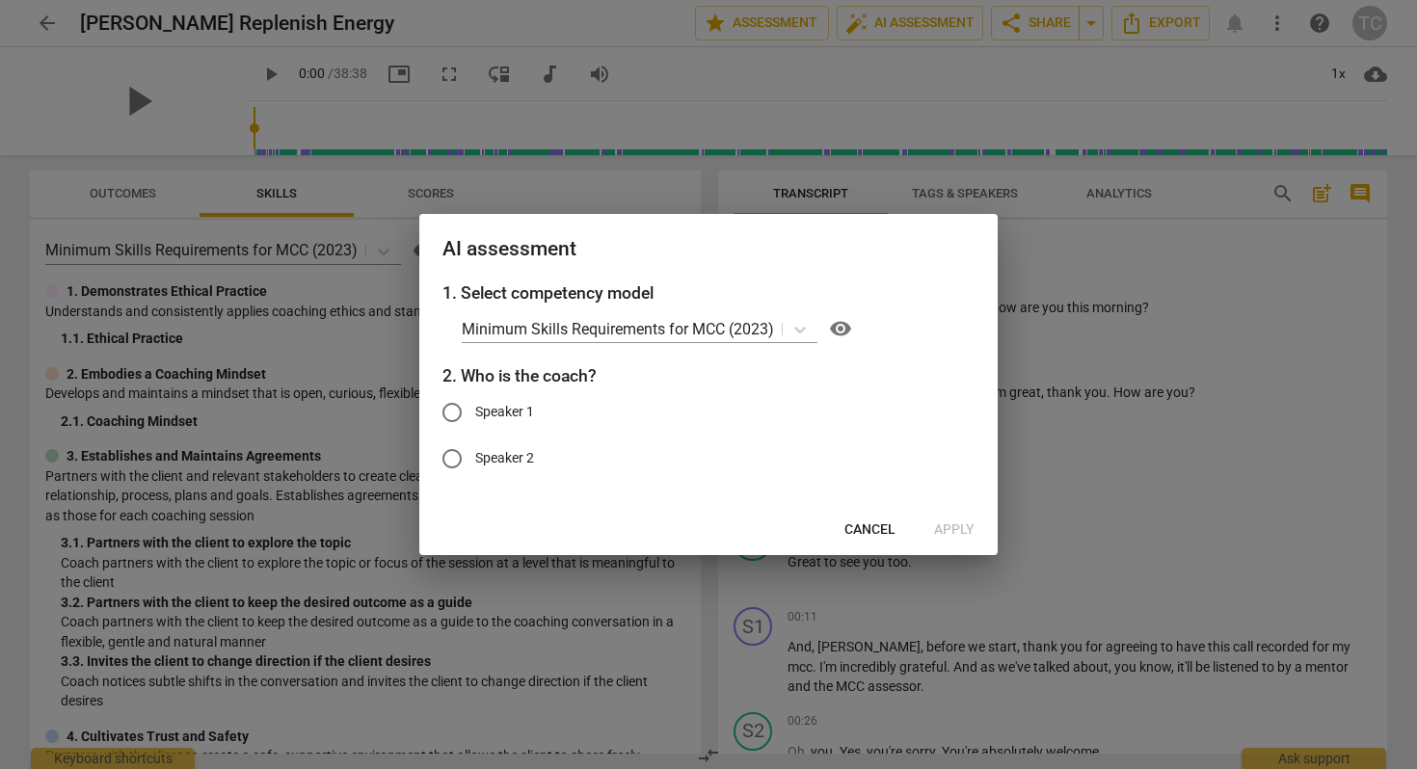
click at [448, 406] on input "Speaker 1" at bounding box center [452, 412] width 46 height 46
radio input "true"
click at [960, 521] on span "Apply" at bounding box center [954, 529] width 40 height 19
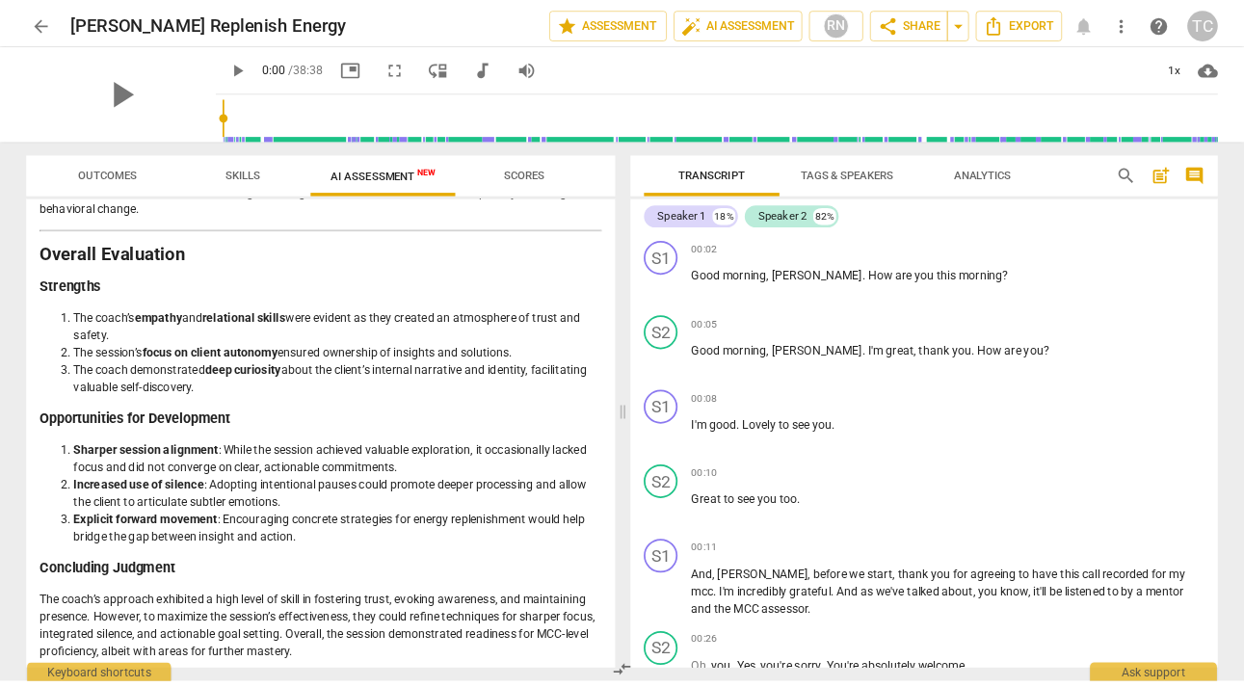
scroll to position [2795, 0]
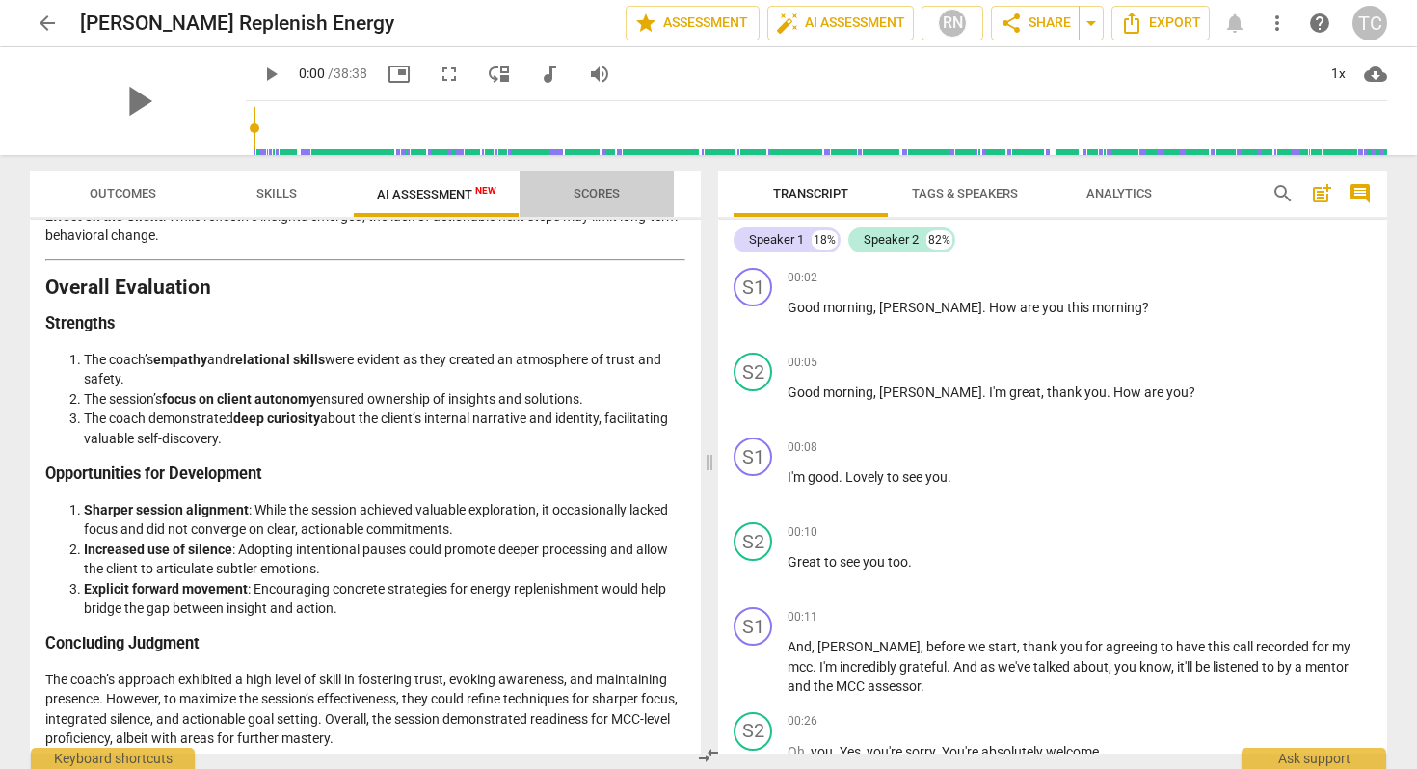
click at [595, 177] on button "Scores" at bounding box center [596, 194] width 154 height 46
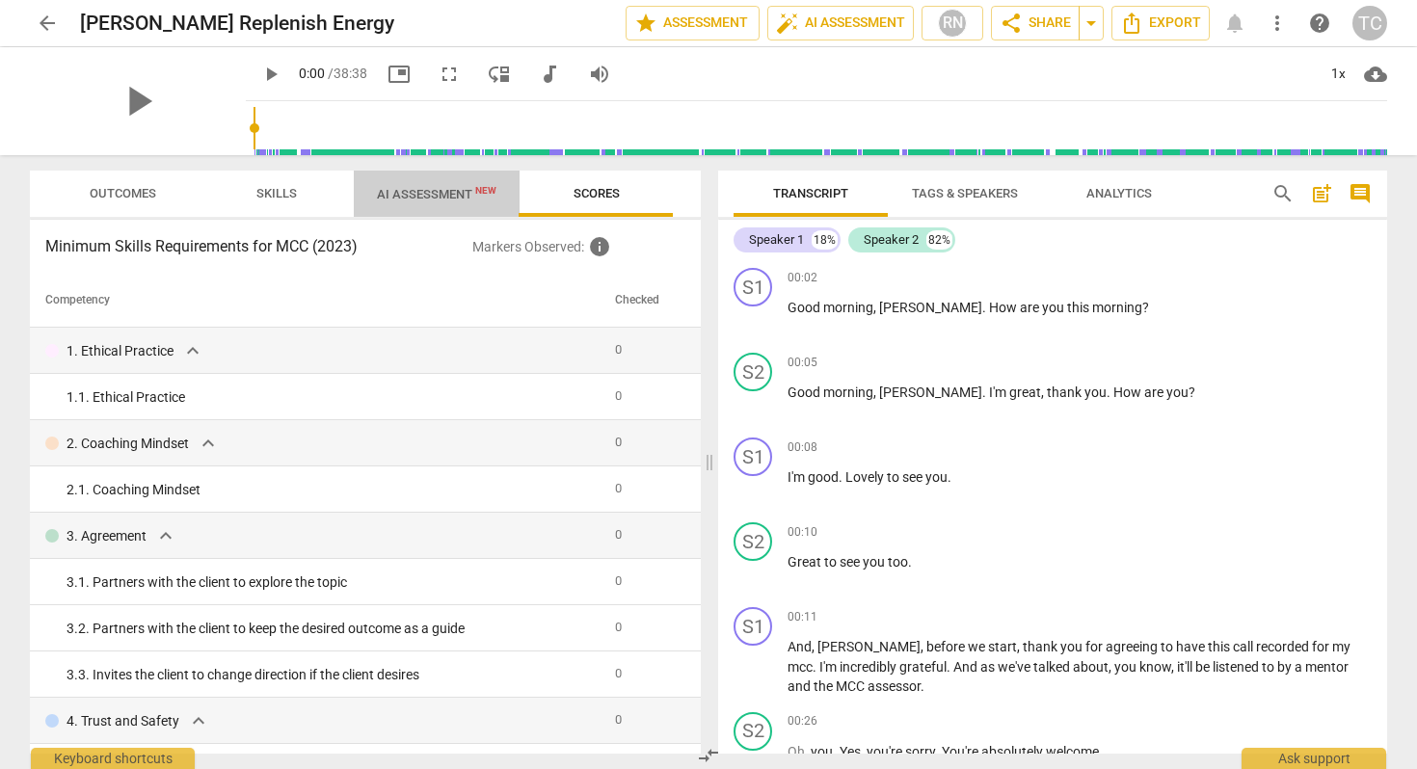
click at [421, 184] on span "AI Assessment New" at bounding box center [437, 193] width 166 height 29
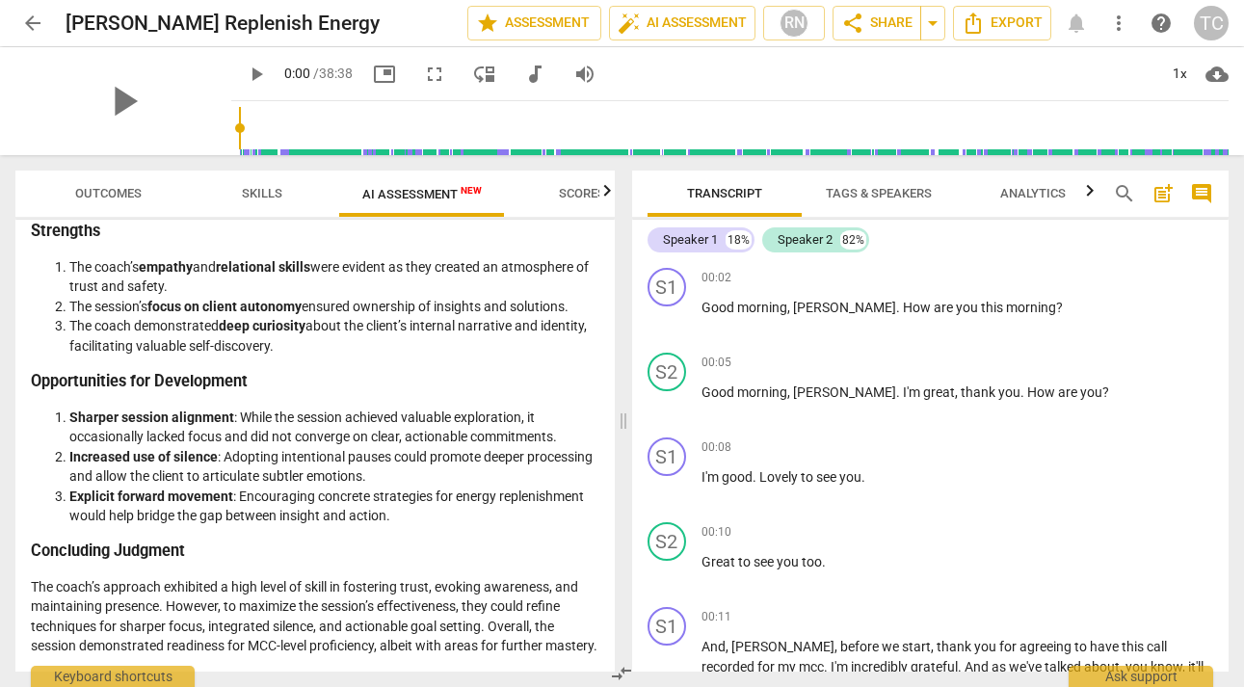
scroll to position [3124, 0]
click at [881, 23] on span "share Share" at bounding box center [876, 23] width 71 height 23
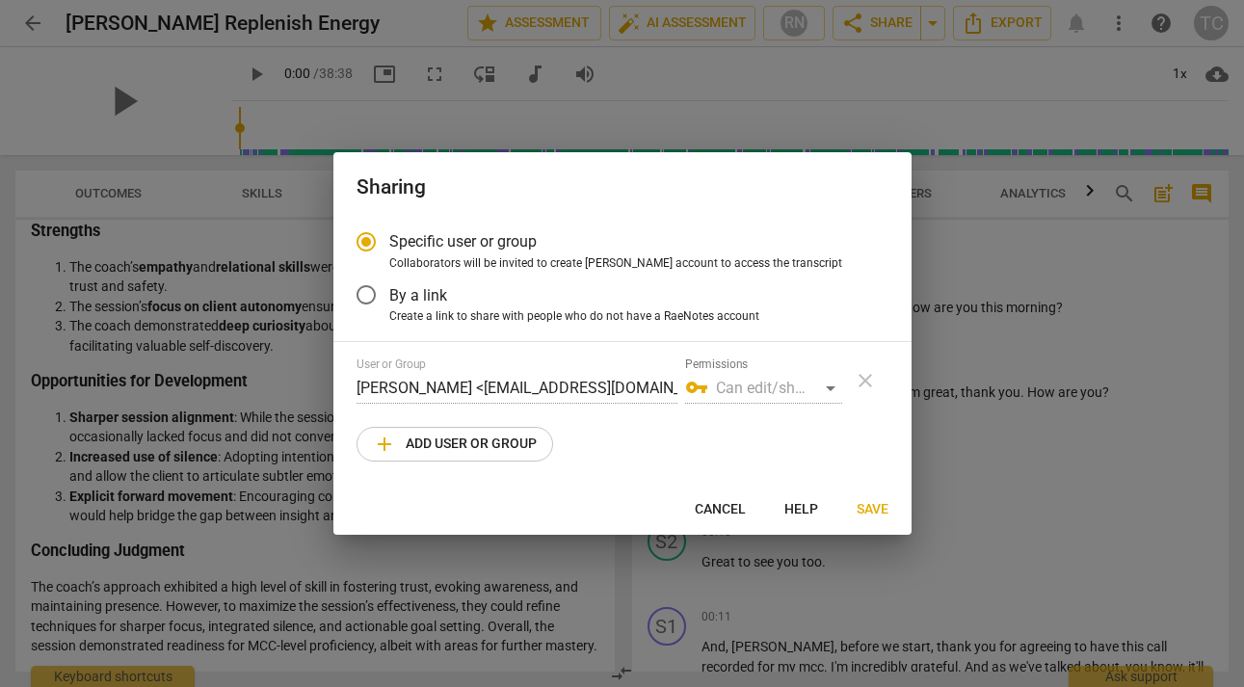
click at [482, 446] on span "add Add user or group" at bounding box center [455, 444] width 164 height 23
radio input "false"
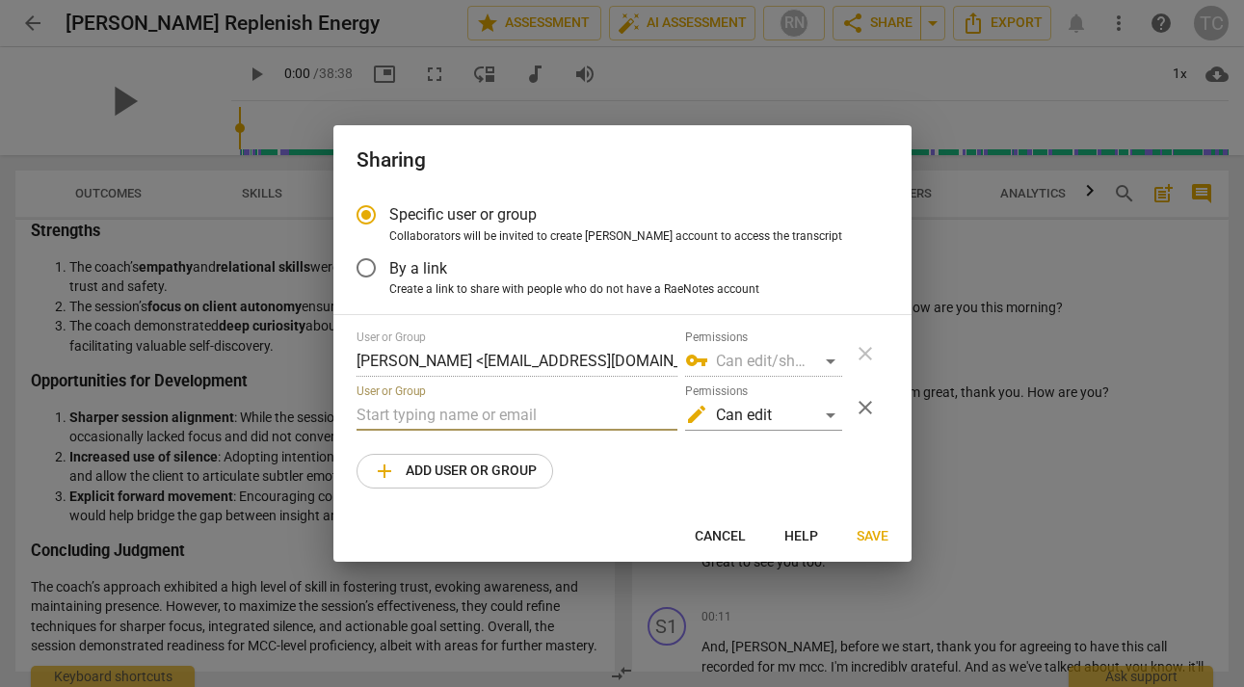
click at [463, 418] on input "text" at bounding box center [517, 415] width 321 height 31
type input "a"
paste input "[EMAIL_ADDRESS][DOMAIN_NAME]"
type input "[EMAIL_ADDRESS][DOMAIN_NAME]"
click at [864, 523] on button "Save" at bounding box center [872, 536] width 63 height 35
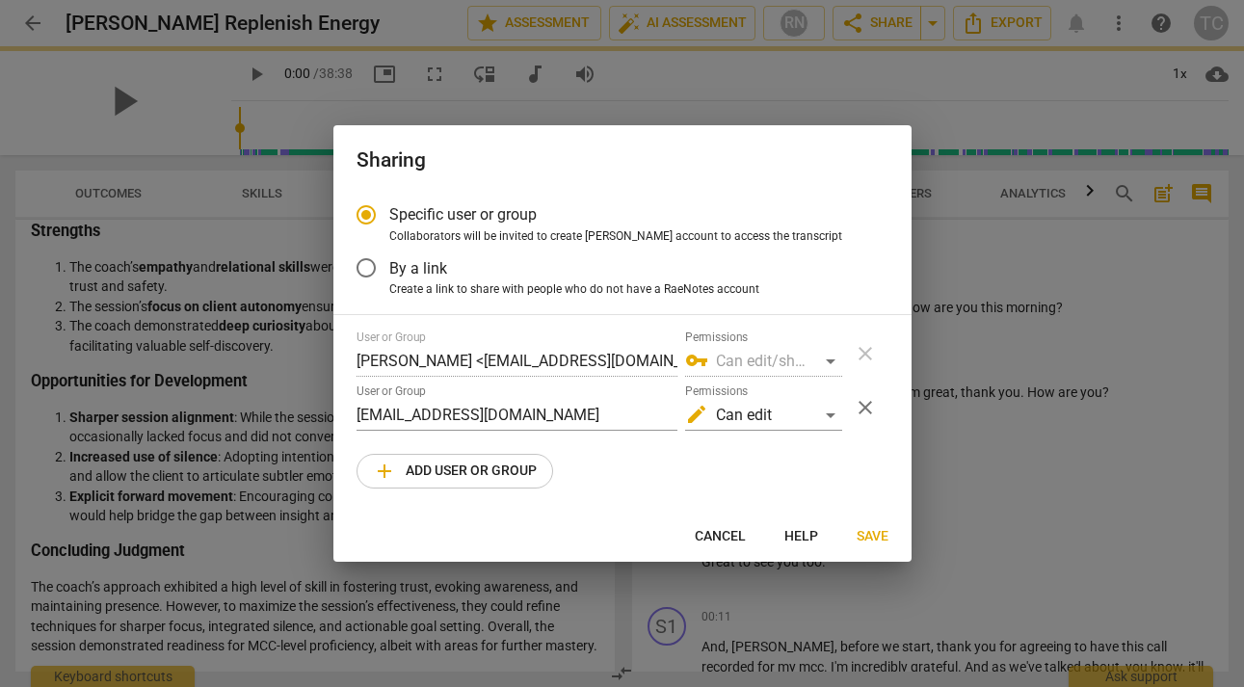
radio input "false"
type input "[PERSON_NAME] <[EMAIL_ADDRESS][DOMAIN_NAME]>"
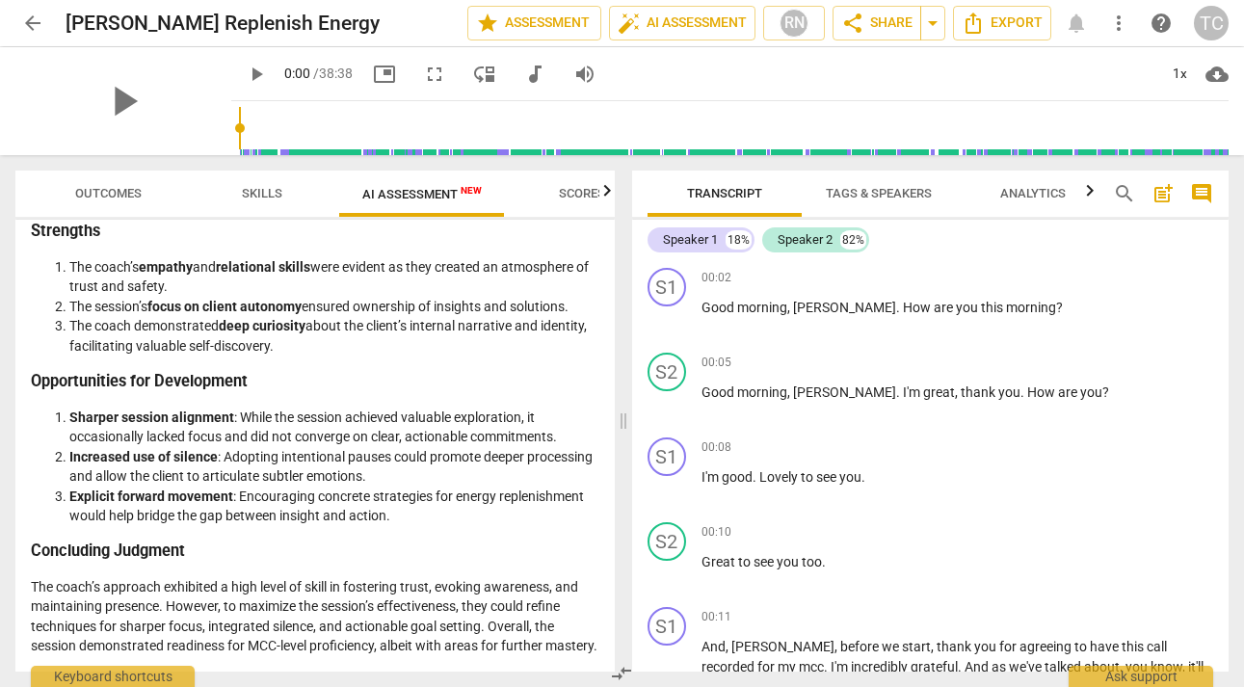
click at [23, 17] on span "arrow_back" at bounding box center [32, 23] width 23 height 23
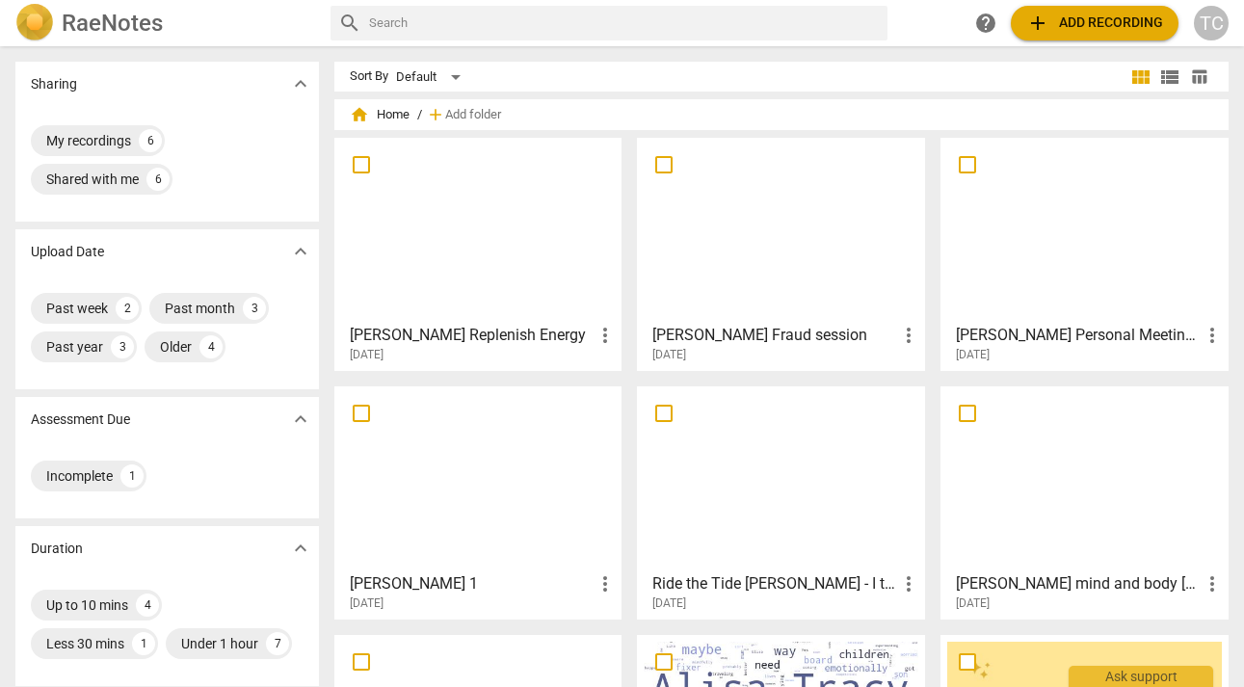
click at [812, 473] on div at bounding box center [781, 478] width 275 height 171
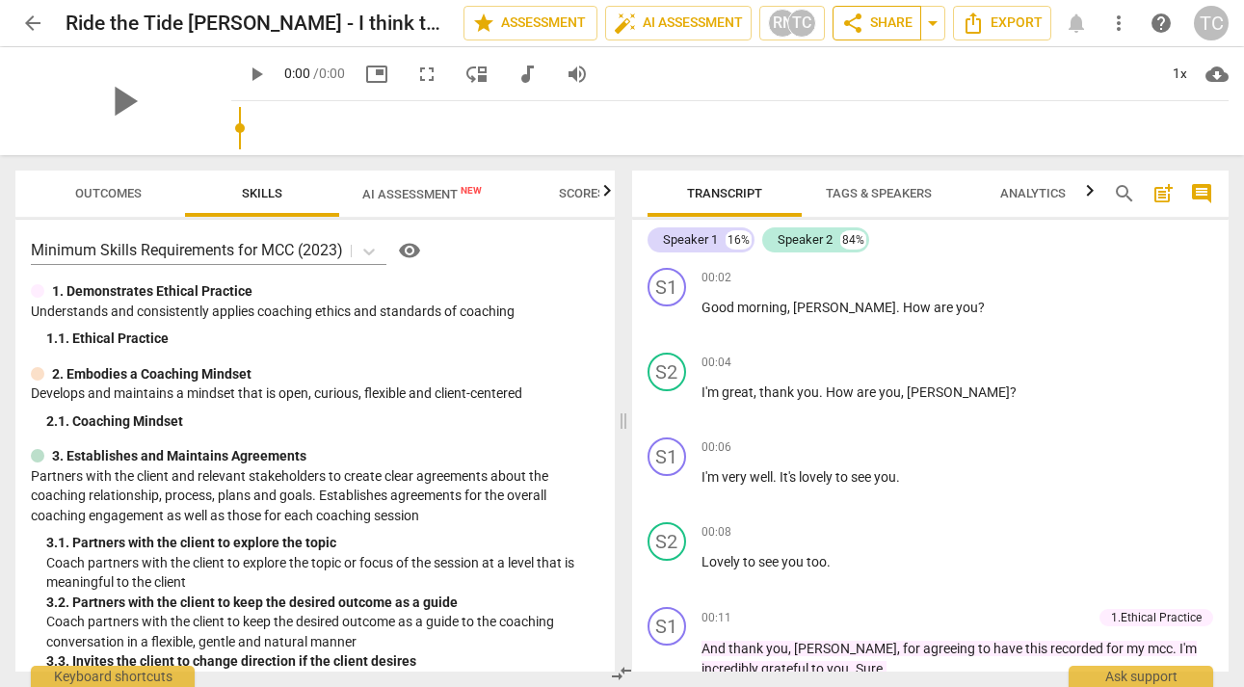
click at [873, 25] on span "share Share" at bounding box center [876, 23] width 71 height 23
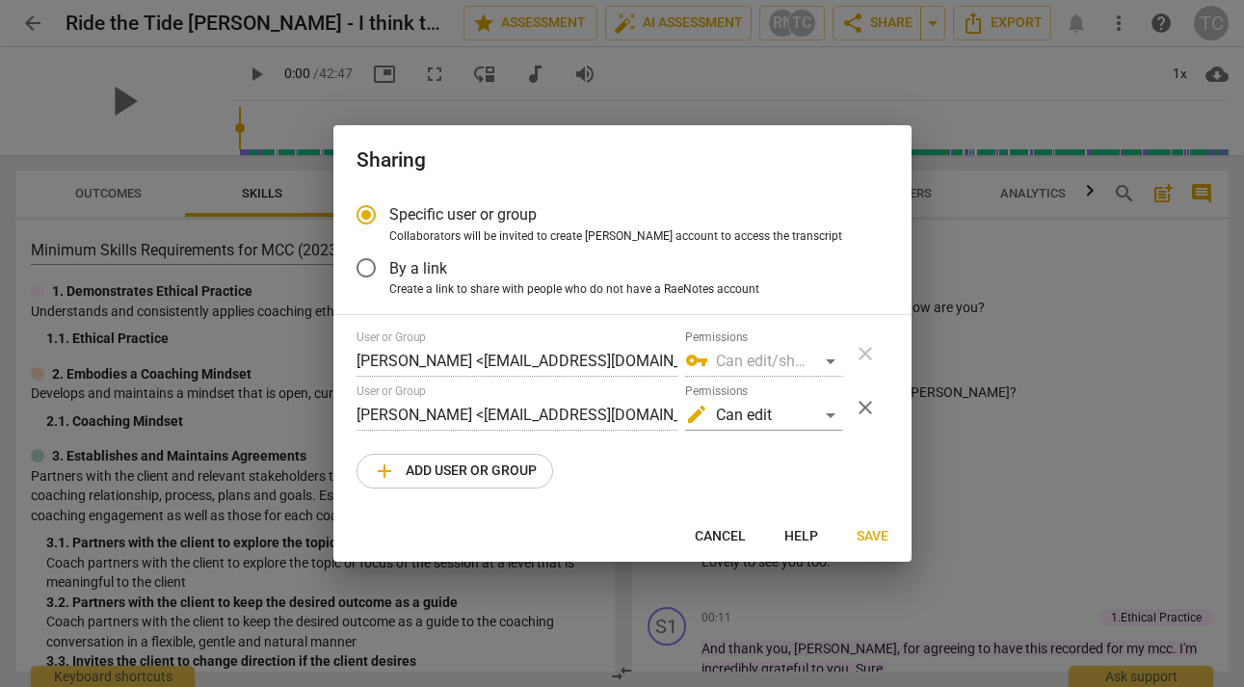
click at [419, 470] on span "add Add user or group" at bounding box center [455, 471] width 164 height 23
radio input "false"
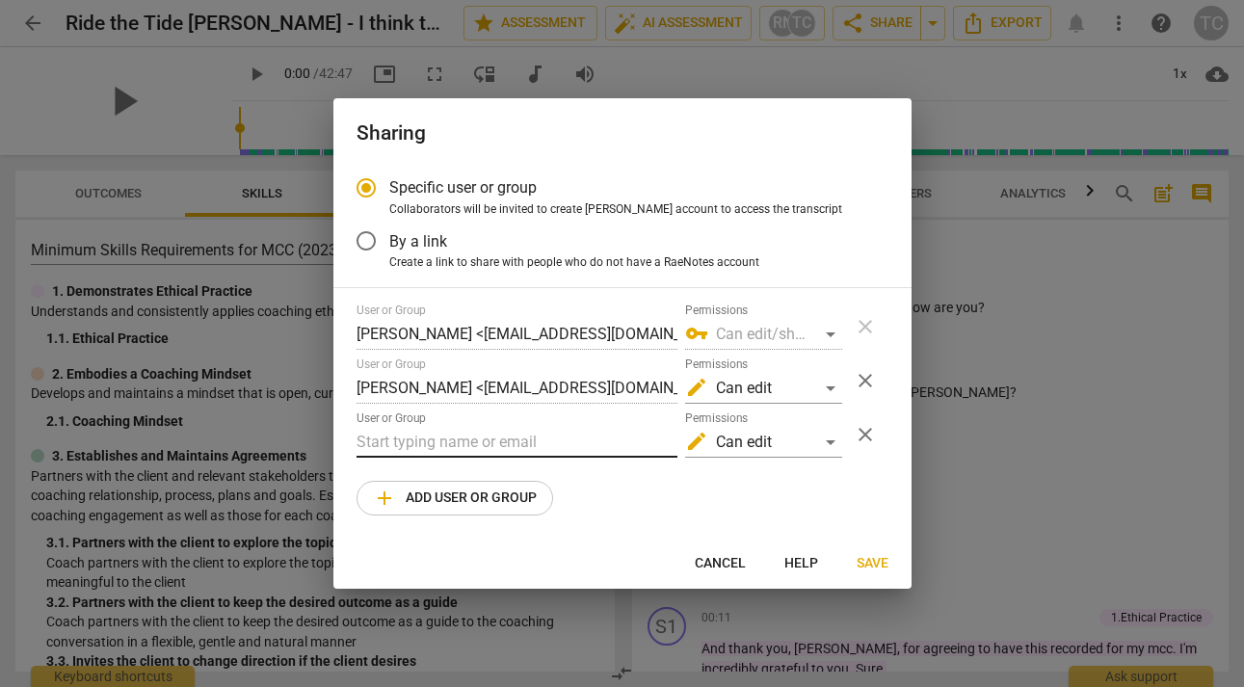
click at [421, 440] on input "text" at bounding box center [517, 442] width 321 height 31
paste input "[EMAIL_ADDRESS][DOMAIN_NAME]"
type input "[EMAIL_ADDRESS][DOMAIN_NAME]"
click at [864, 562] on span "Save" at bounding box center [873, 563] width 32 height 19
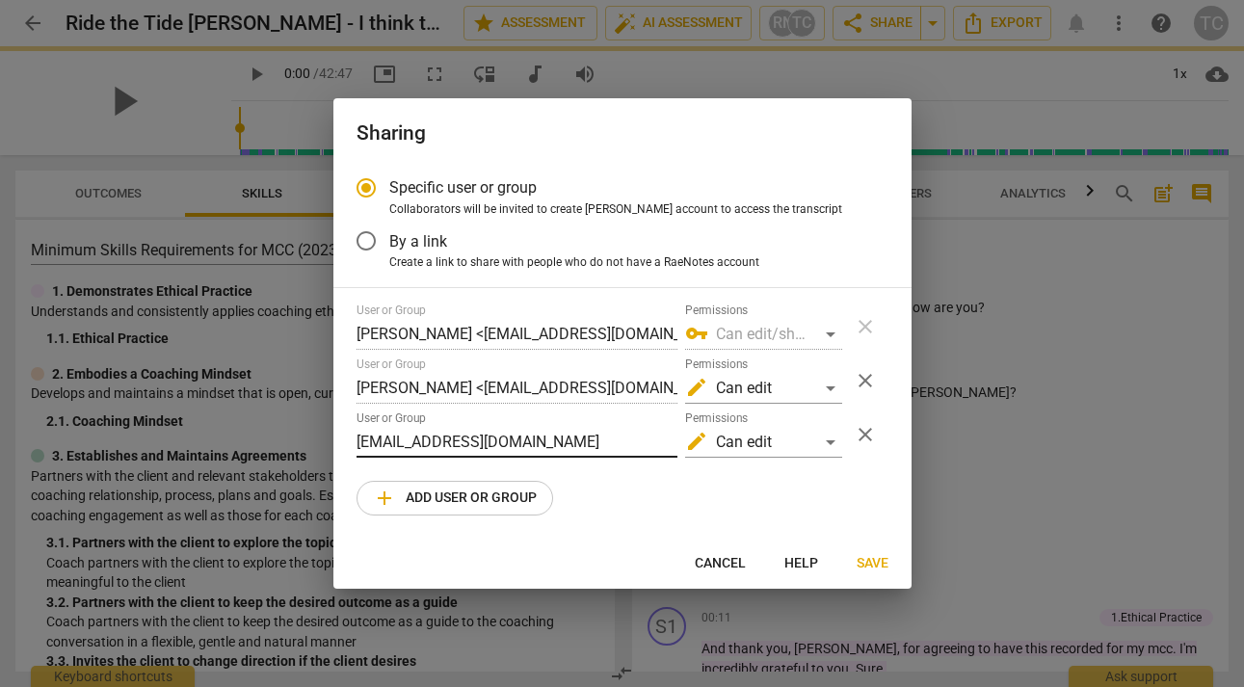
radio input "false"
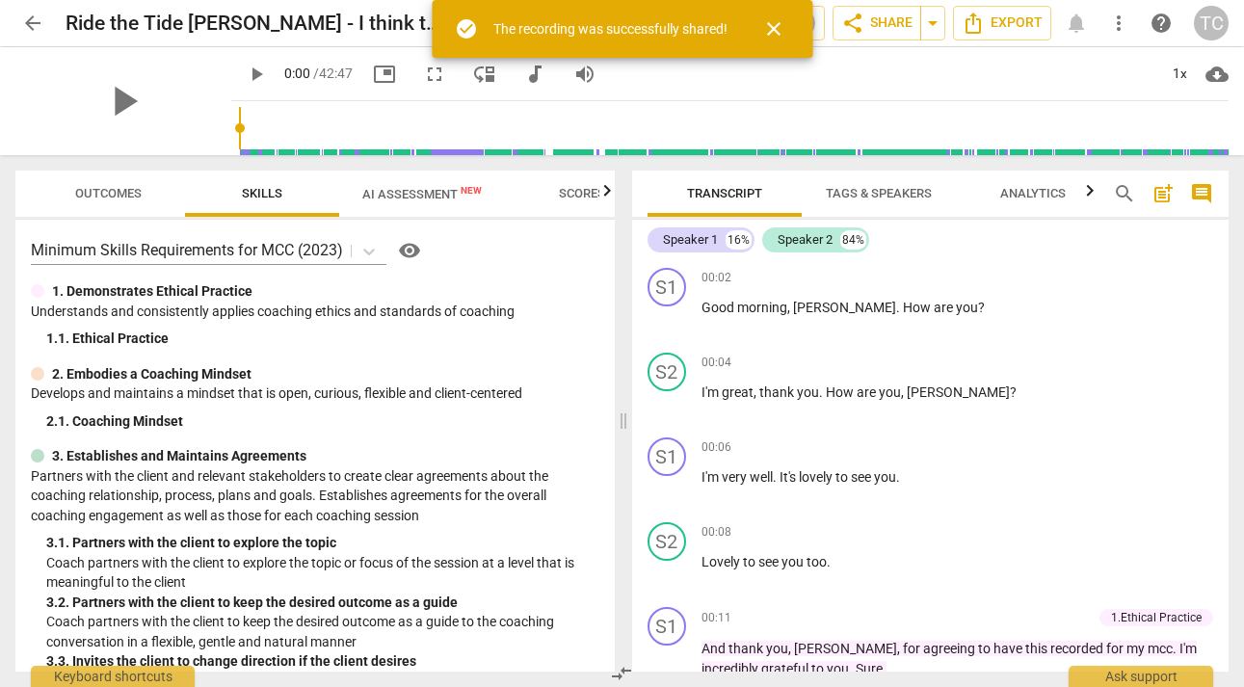
click at [555, 443] on div "Minimum Skills Requirements for MCC (2023) visibility 1. Demonstrates Ethical P…" at bounding box center [314, 446] width 599 height 452
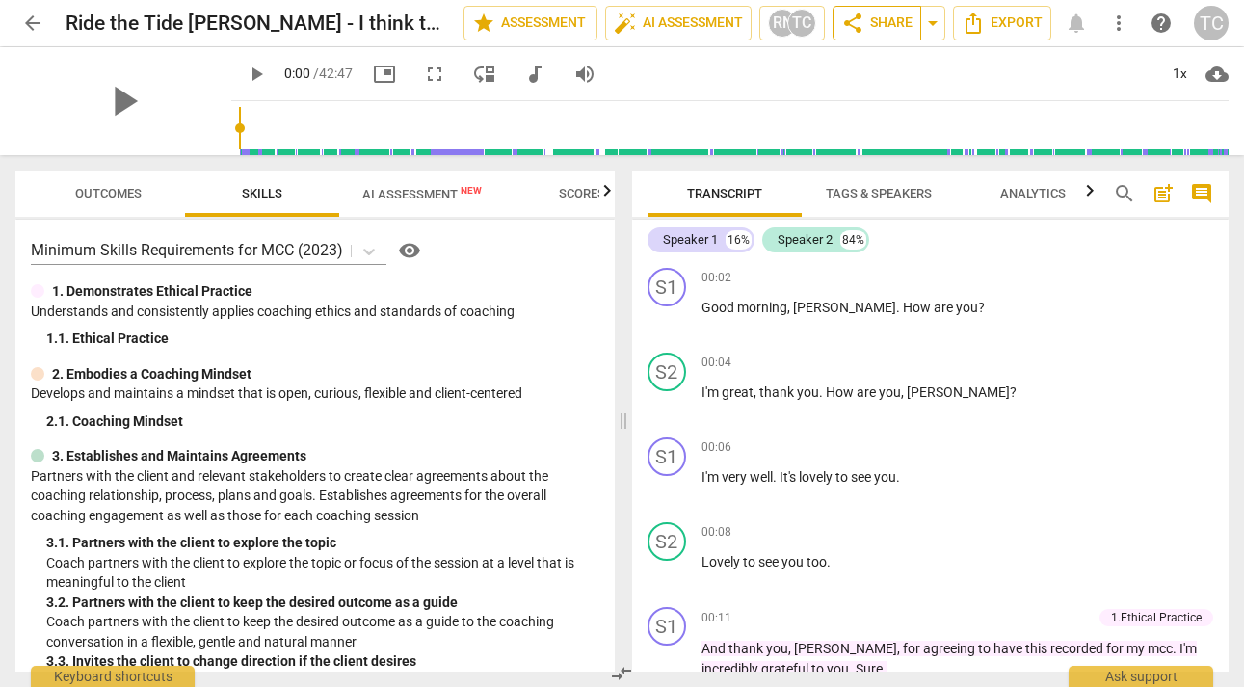
click at [880, 23] on span "share Share" at bounding box center [876, 23] width 71 height 23
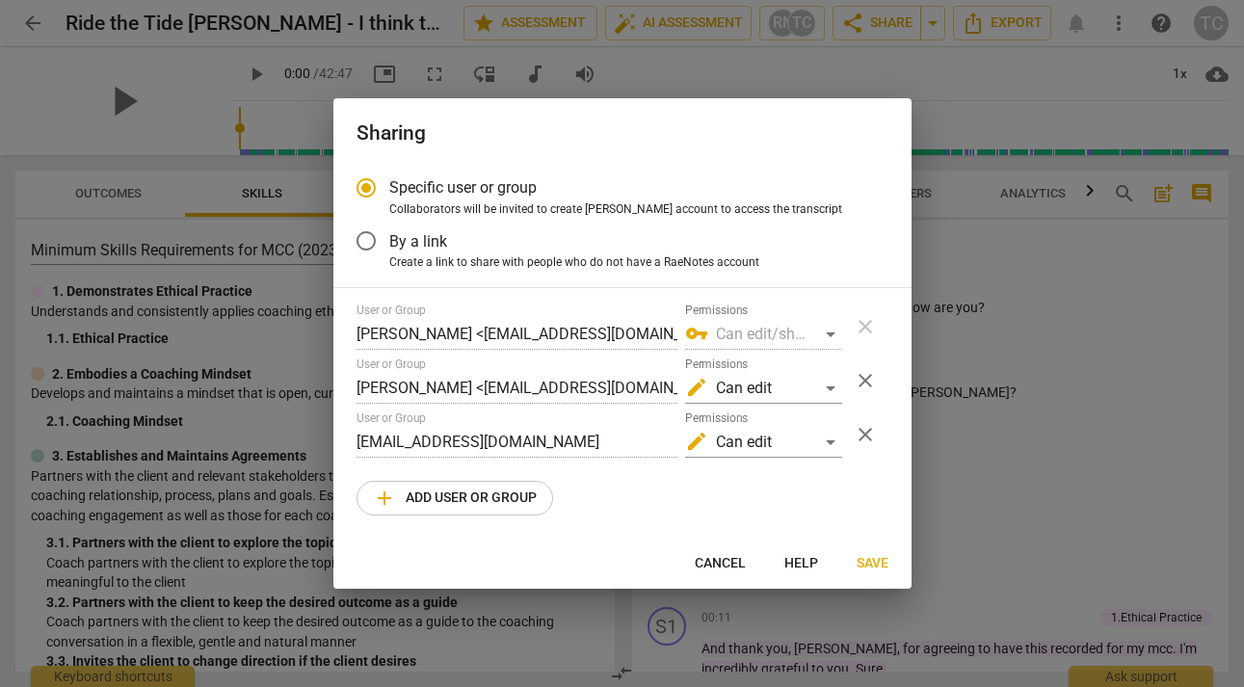
click at [867, 430] on span "close" at bounding box center [865, 434] width 23 height 23
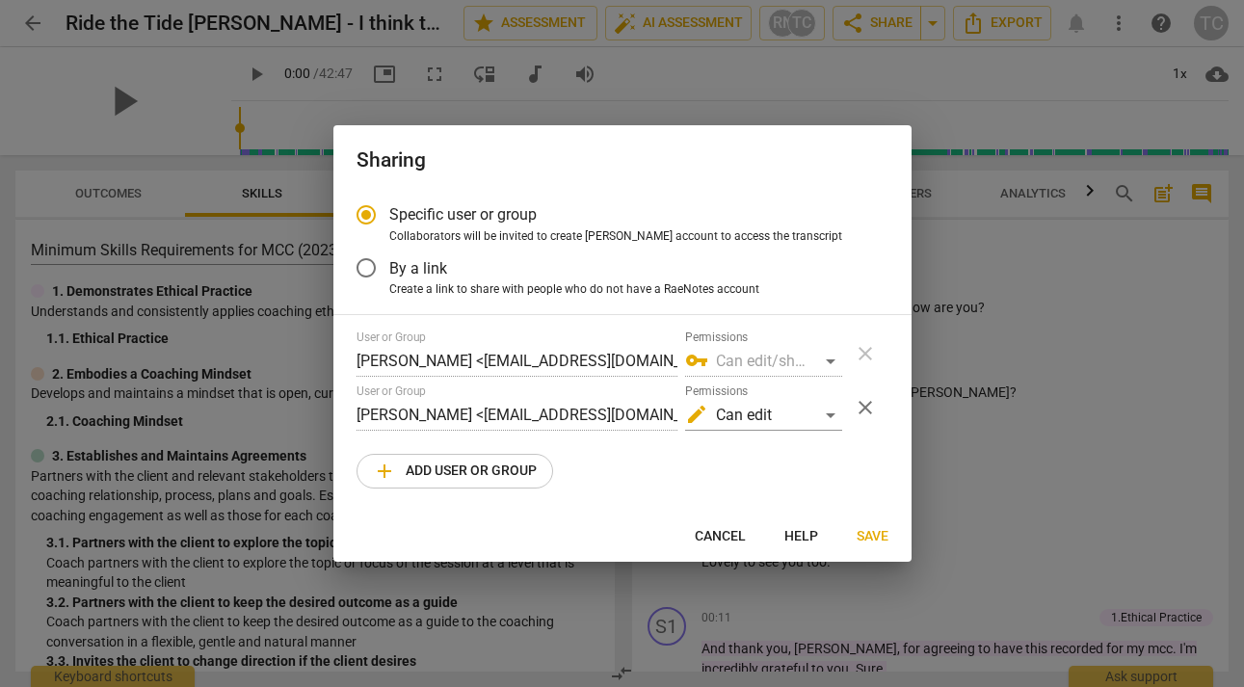
click at [478, 463] on span "add Add user or group" at bounding box center [455, 471] width 164 height 23
radio input "false"
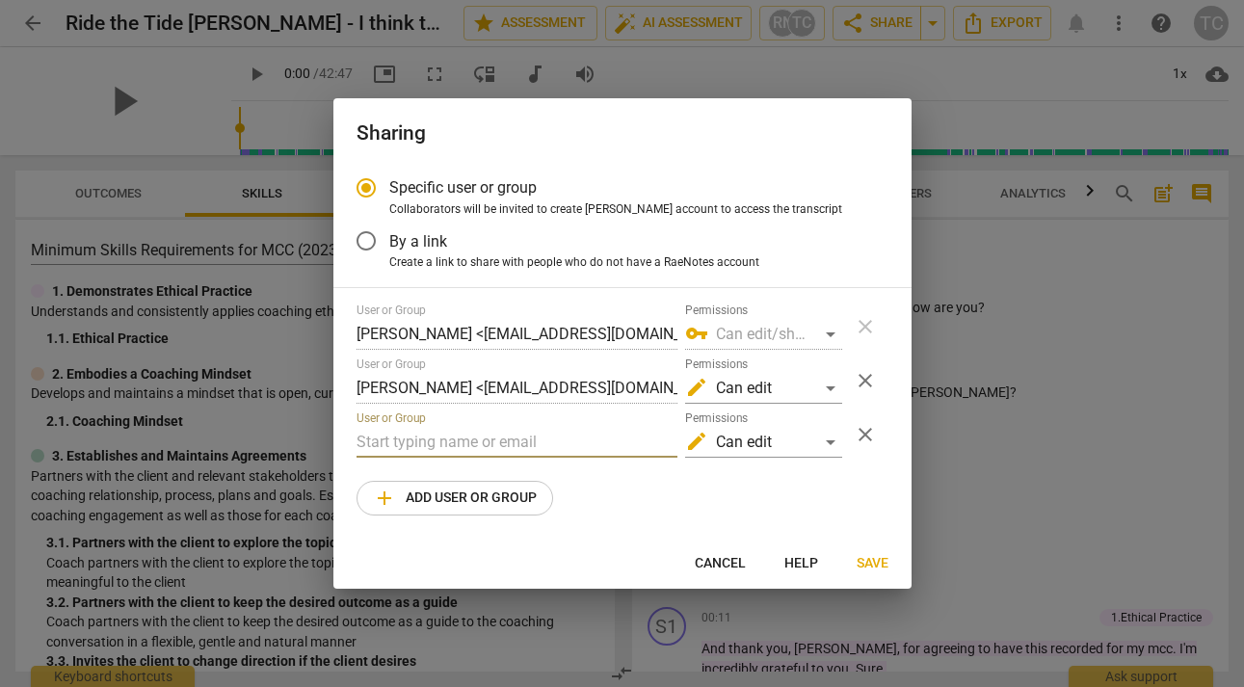
click at [477, 445] on input "text" at bounding box center [517, 442] width 321 height 31
paste input "[EMAIL_ADDRESS][DOMAIN_NAME]"
type input "[EMAIL_ADDRESS][DOMAIN_NAME]"
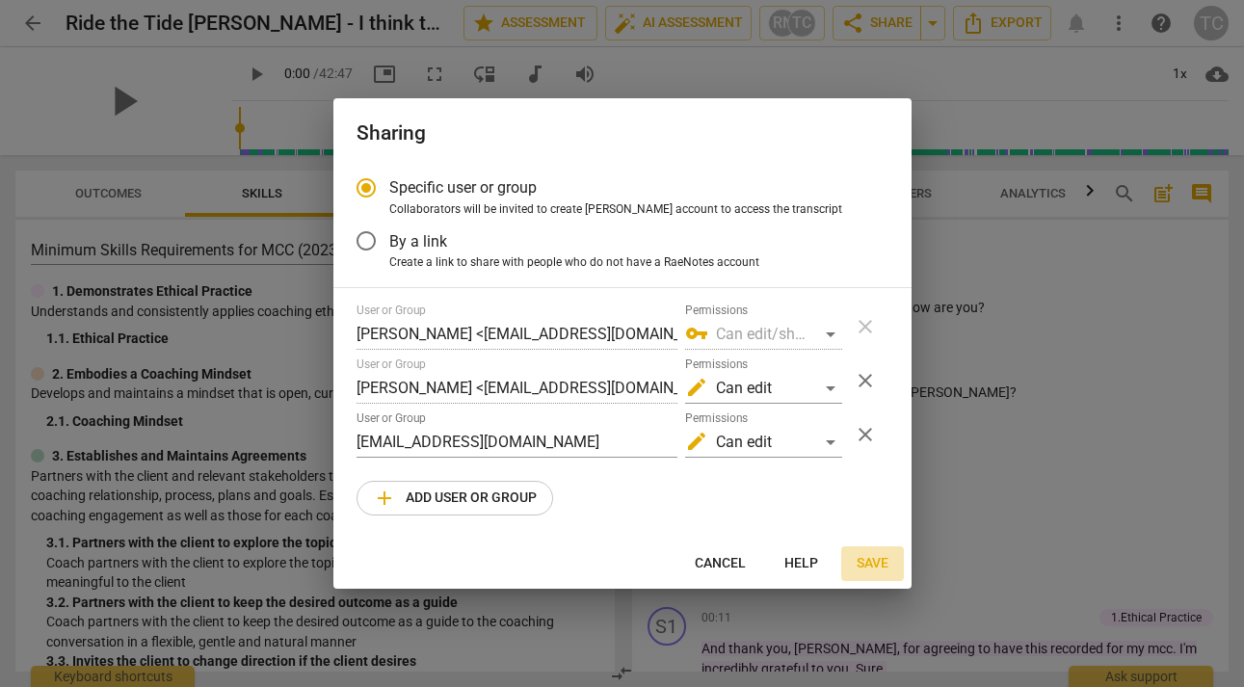
click at [877, 564] on span "Save" at bounding box center [873, 563] width 32 height 19
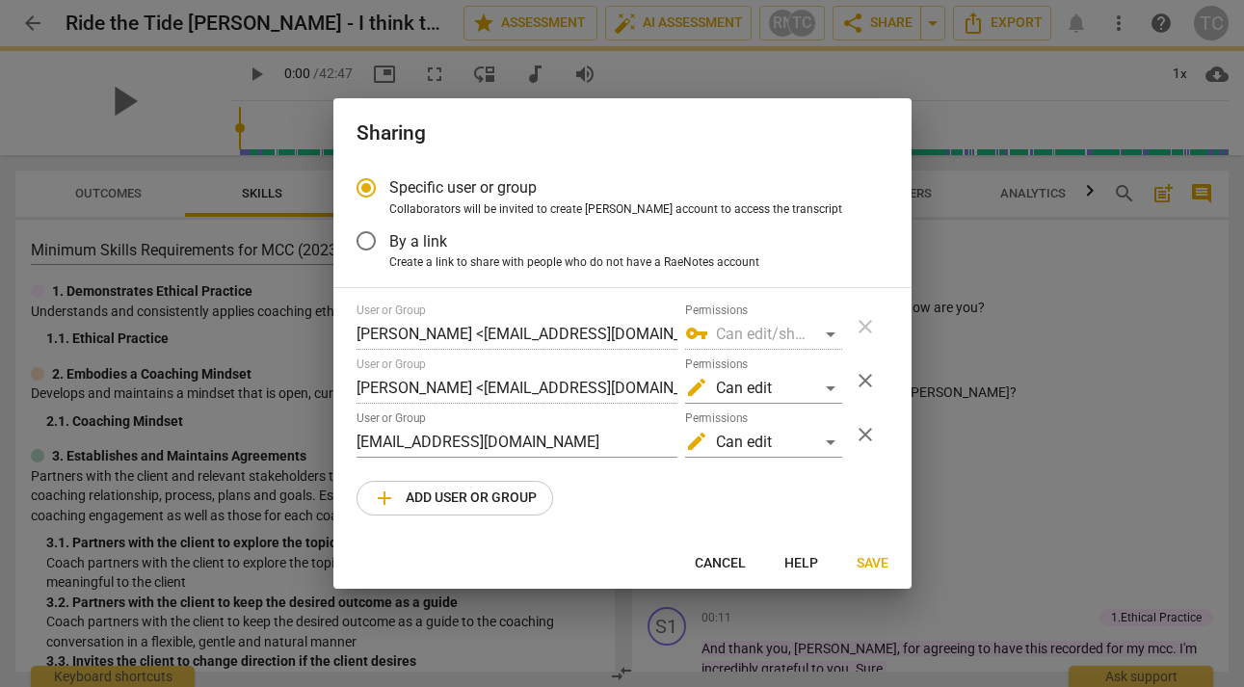
radio input "false"
type input "[PERSON_NAME] <[PERSON_NAME][EMAIL_ADDRESS][DOMAIN_NAME]>"
